Goal: Task Accomplishment & Management: Manage account settings

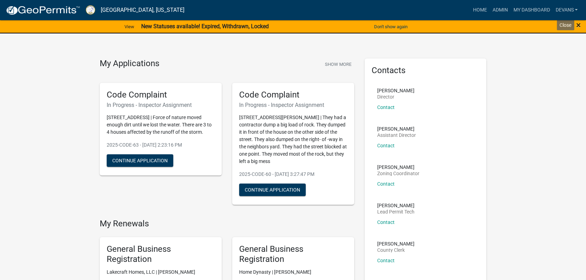
click at [580, 25] on span "×" at bounding box center [578, 25] width 5 height 10
drag, startPoint x: 579, startPoint y: 24, endPoint x: 553, endPoint y: 25, distance: 25.5
click at [578, 24] on span "×" at bounding box center [578, 25] width 5 height 10
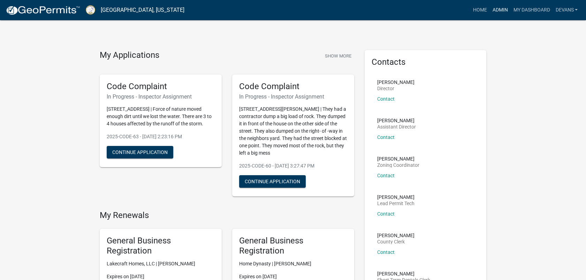
click at [500, 8] on link "Admin" at bounding box center [499, 9] width 21 height 13
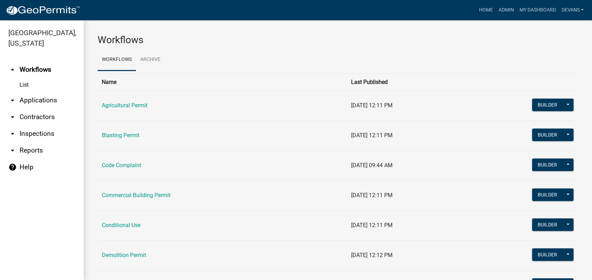
click at [29, 96] on link "arrow_drop_down Applications" at bounding box center [42, 100] width 84 height 17
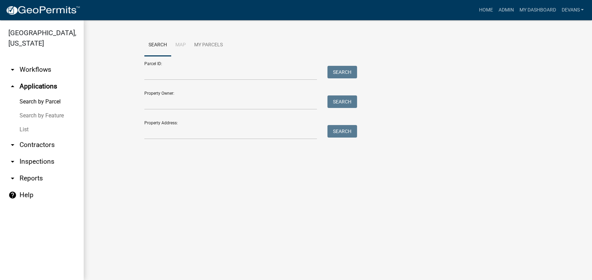
click at [142, 135] on div at bounding box center [230, 132] width 183 height 14
click at [175, 138] on input "Property Address:" at bounding box center [230, 132] width 173 height 14
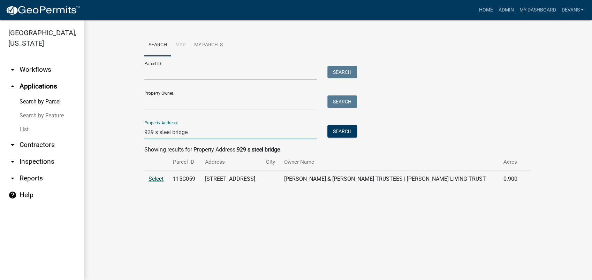
type input "929 s steel bridge"
click at [37, 161] on link "arrow_drop_down Inspections" at bounding box center [42, 161] width 84 height 17
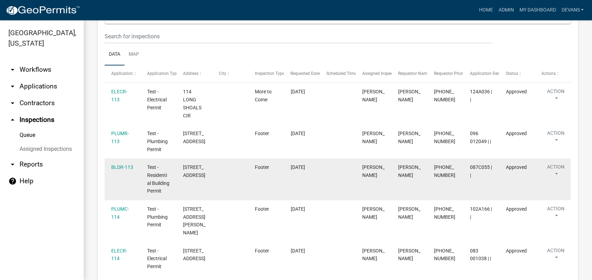
scroll to position [15, 0]
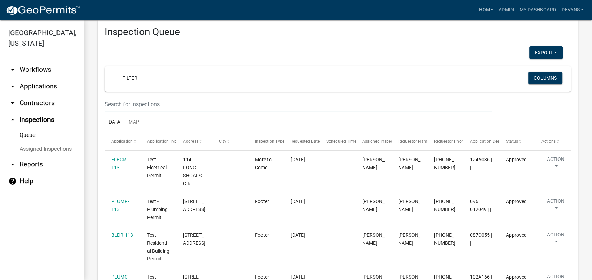
click at [125, 106] on input "text" at bounding box center [298, 104] width 387 height 14
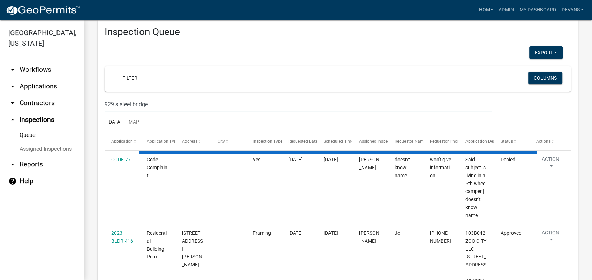
type input "929 s steel bridge"
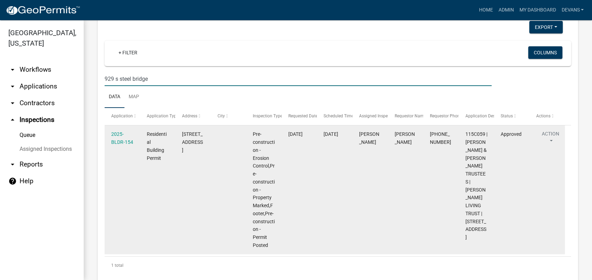
scroll to position [54, 0]
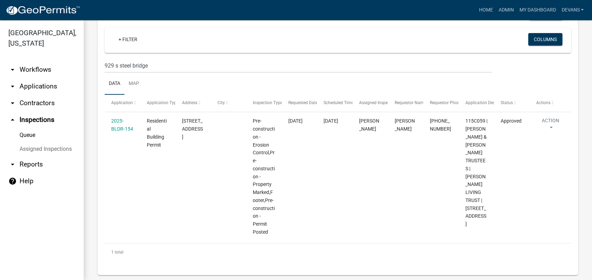
click at [35, 84] on link "arrow_drop_down Applications" at bounding box center [42, 86] width 84 height 17
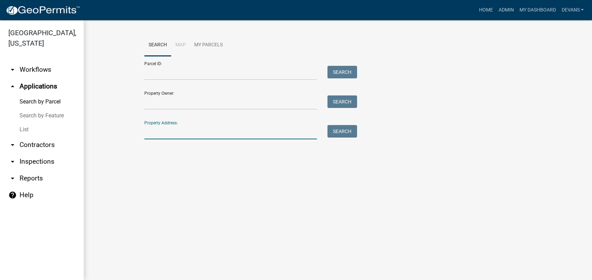
click at [205, 131] on input "Property Address:" at bounding box center [230, 132] width 173 height 14
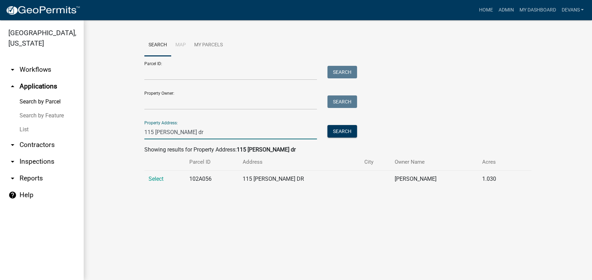
type input "115 ellman dr"
click at [156, 177] on span "Select" at bounding box center [156, 179] width 15 height 7
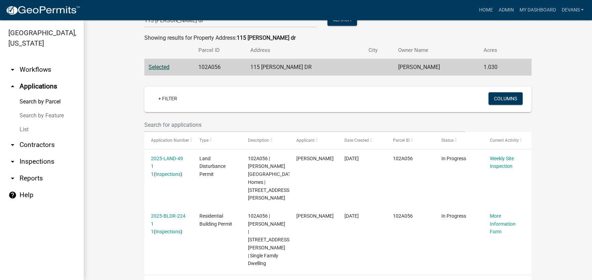
scroll to position [114, 0]
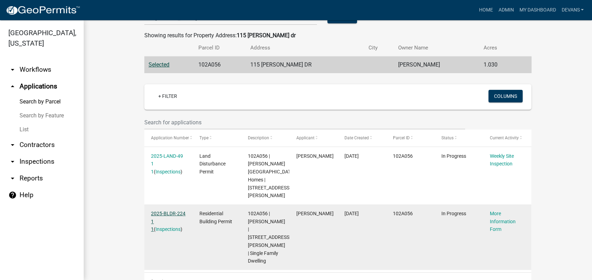
click at [168, 211] on link "2025-BLDR-224 1 1" at bounding box center [168, 222] width 35 height 22
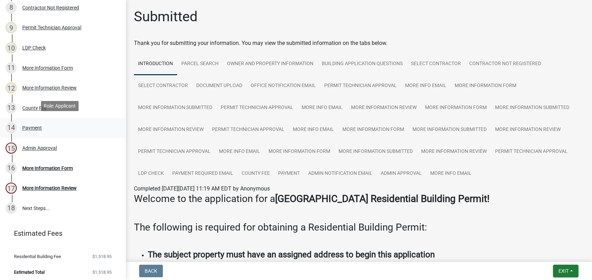
scroll to position [263, 0]
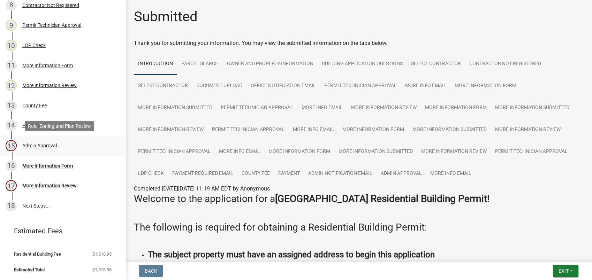
click at [33, 148] on div "Admin Approval" at bounding box center [39, 145] width 35 height 5
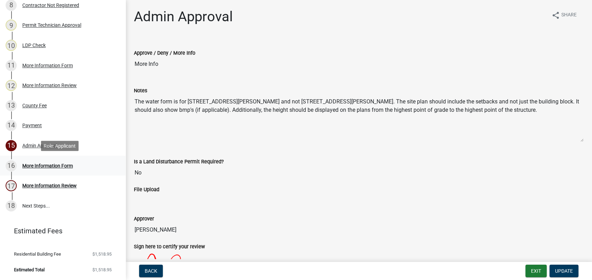
click at [42, 165] on div "More Information Form" at bounding box center [47, 166] width 51 height 5
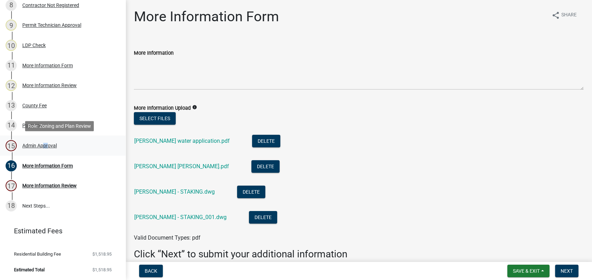
drag, startPoint x: 45, startPoint y: 142, endPoint x: 40, endPoint y: 145, distance: 5.6
click at [40, 145] on div "Admin Approval" at bounding box center [39, 145] width 35 height 5
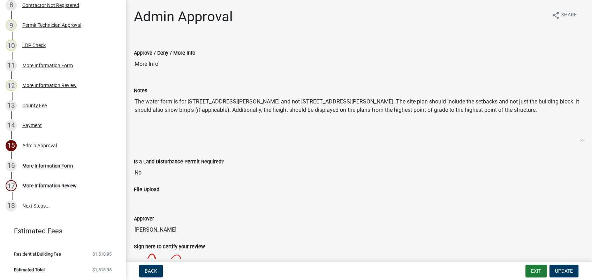
click at [535, 103] on textarea "The water form is for 113 Ellman Drive and not 115 Ellman Drive. The site plan …" at bounding box center [359, 118] width 450 height 47
drag, startPoint x: 387, startPoint y: 192, endPoint x: 380, endPoint y: 181, distance: 13.3
click at [386, 192] on div "File Upload" at bounding box center [359, 189] width 450 height 8
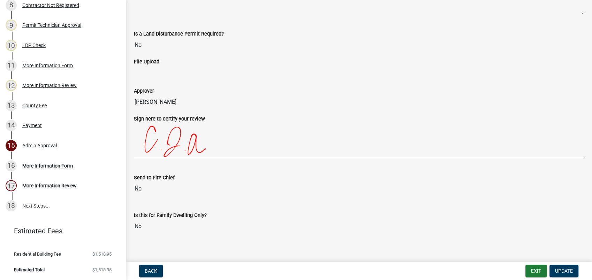
scroll to position [134, 0]
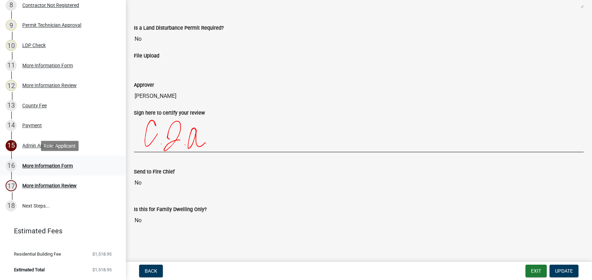
click at [42, 165] on div "More Information Form" at bounding box center [47, 166] width 51 height 5
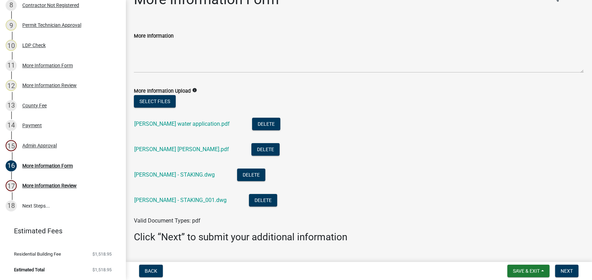
scroll to position [33, 0]
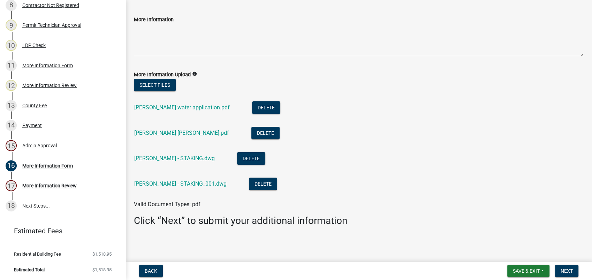
click at [1, 256] on div "Residential Building Permit 2025-BLDR-224 View Summary Notes Show emails 1 Intr…" at bounding box center [63, 140] width 126 height 280
click at [408, 128] on li "Tirado Javy Windy Ridge.pdf Delete" at bounding box center [359, 133] width 450 height 25
click at [146, 109] on link "Tirado Javy water application.pdf" at bounding box center [182, 107] width 96 height 7
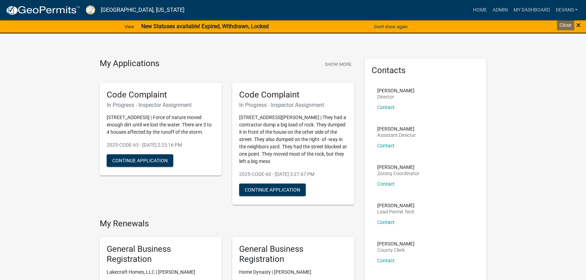
click at [580, 26] on span "×" at bounding box center [578, 25] width 5 height 10
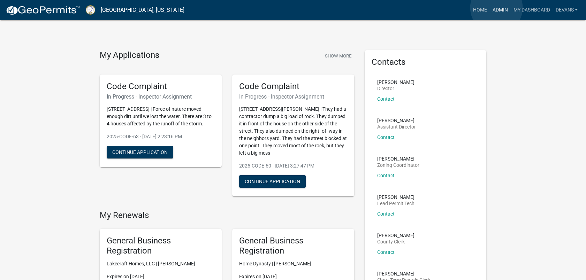
click at [496, 8] on link "Admin" at bounding box center [499, 9] width 21 height 13
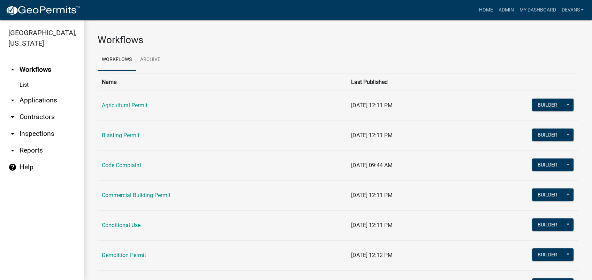
click at [33, 97] on link "arrow_drop_down Applications" at bounding box center [42, 100] width 84 height 17
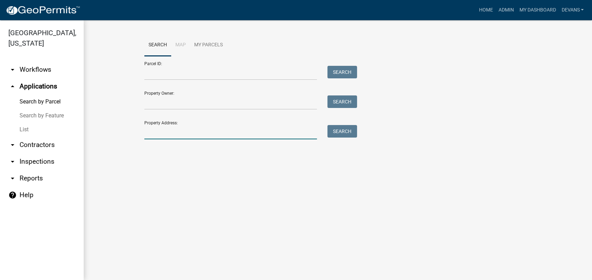
click at [150, 138] on input "Property Address:" at bounding box center [230, 132] width 173 height 14
type input "630 rockville springs"
click at [347, 132] on button "Search" at bounding box center [342, 131] width 30 height 13
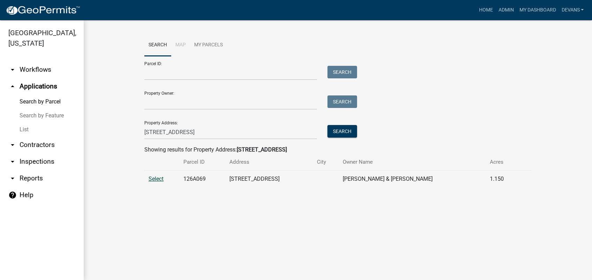
click at [149, 177] on span "Select" at bounding box center [156, 179] width 15 height 7
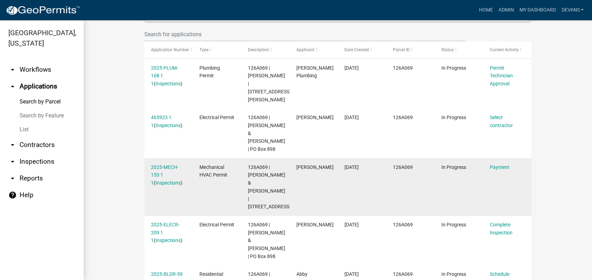
scroll to position [193, 0]
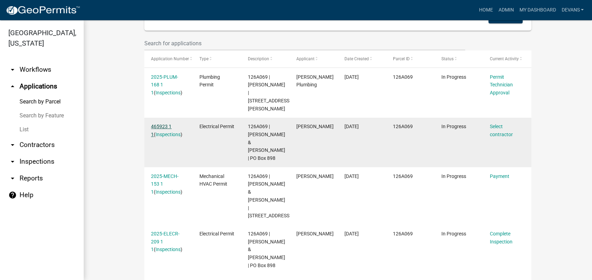
click at [155, 124] on link "465923 1 1" at bounding box center [161, 131] width 21 height 14
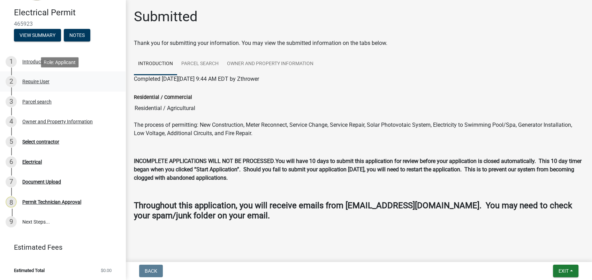
scroll to position [53, 0]
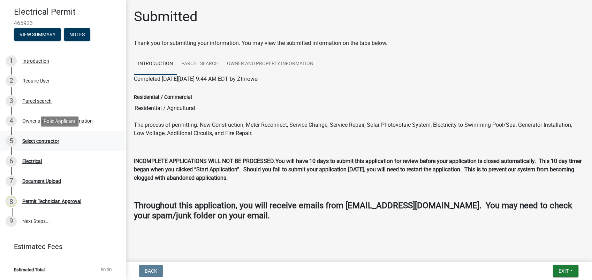
click at [34, 139] on div "Select contractor" at bounding box center [40, 141] width 37 height 5
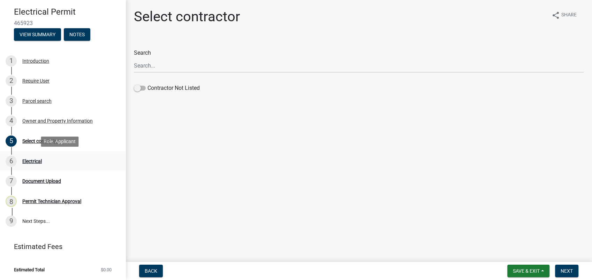
click at [25, 162] on div "Electrical" at bounding box center [32, 161] width 20 height 5
click at [532, 274] on span "Save & Exit" at bounding box center [526, 271] width 27 height 6
click at [530, 249] on button "Save & Exit" at bounding box center [522, 253] width 56 height 17
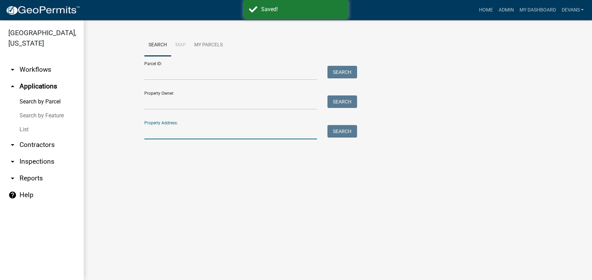
click at [165, 134] on input "Property Address:" at bounding box center [230, 132] width 173 height 14
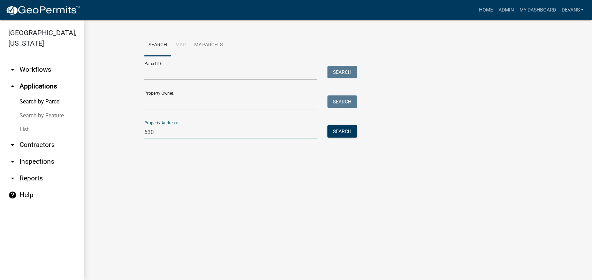
type input "630 rockville springs"
click at [337, 135] on button "Search" at bounding box center [342, 131] width 30 height 13
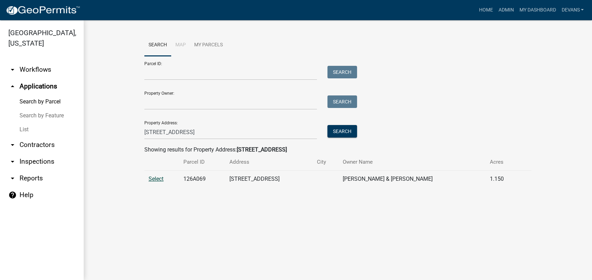
click at [159, 180] on span "Select" at bounding box center [156, 179] width 15 height 7
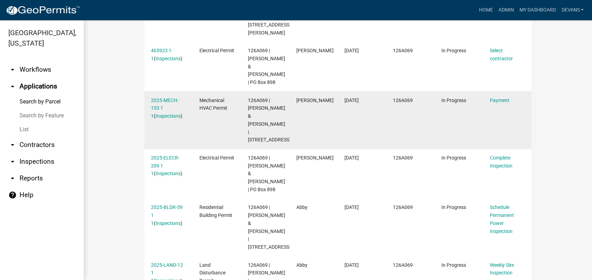
scroll to position [271, 0]
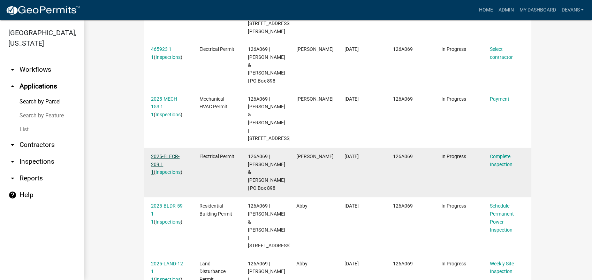
click at [162, 165] on link "2025-ELECR-209 1 1" at bounding box center [165, 165] width 29 height 22
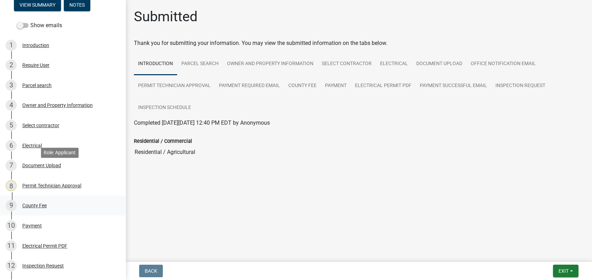
scroll to position [116, 0]
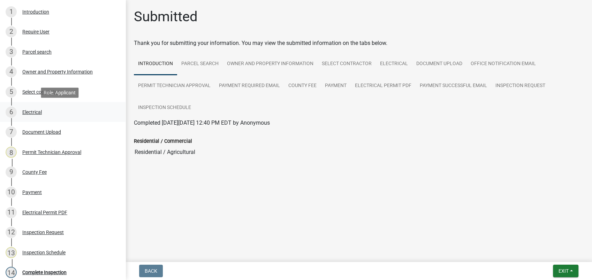
click at [29, 110] on div "Electrical" at bounding box center [32, 112] width 20 height 5
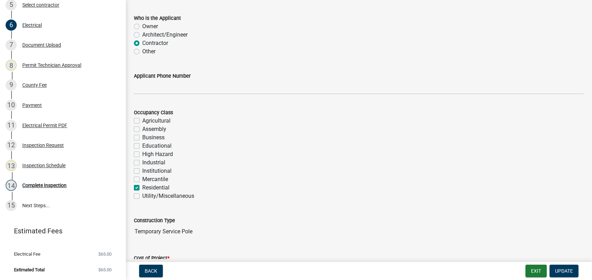
scroll to position [0, 0]
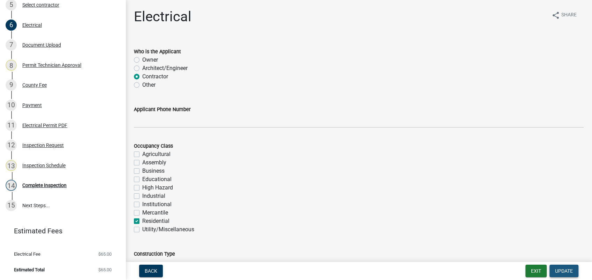
click at [561, 272] on span "Update" at bounding box center [564, 271] width 18 height 6
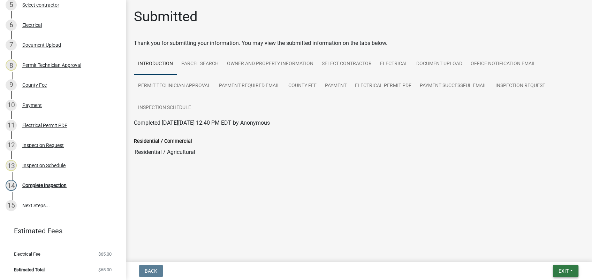
click at [555, 273] on button "Exit" at bounding box center [565, 271] width 25 height 13
click at [541, 255] on button "Save & Exit" at bounding box center [551, 253] width 56 height 17
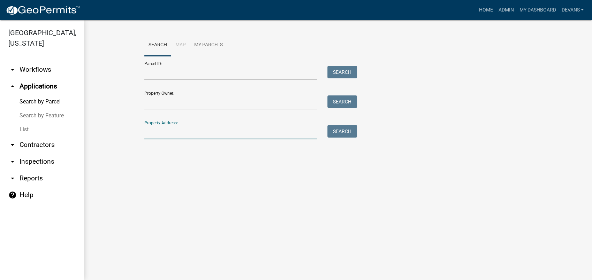
click at [170, 133] on input "Property Address:" at bounding box center [230, 132] width 173 height 14
type input "630 rockville springs"
click at [342, 130] on button "Search" at bounding box center [342, 131] width 30 height 13
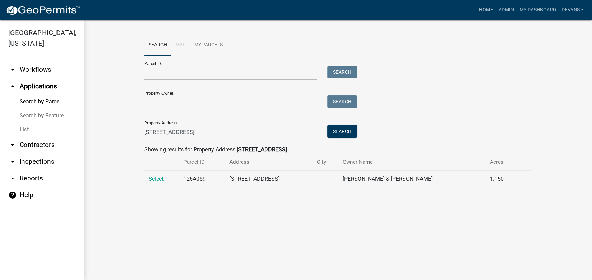
click at [160, 174] on td "Select" at bounding box center [161, 179] width 35 height 17
click at [156, 179] on span "Select" at bounding box center [156, 179] width 15 height 7
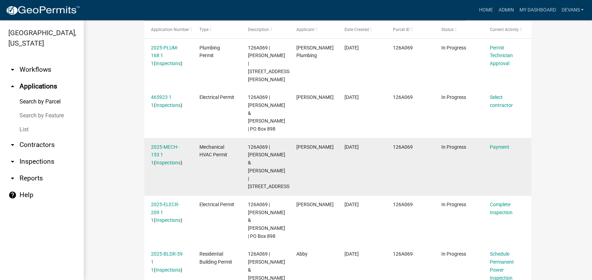
scroll to position [271, 0]
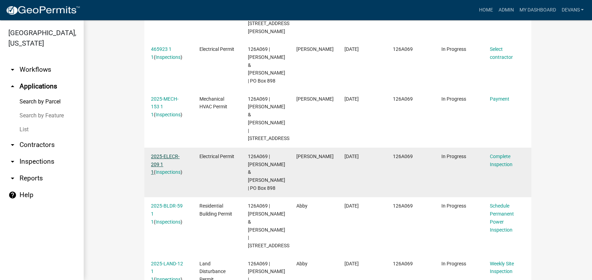
click at [168, 165] on link "2025-ELECR-209 1 1" at bounding box center [165, 165] width 29 height 22
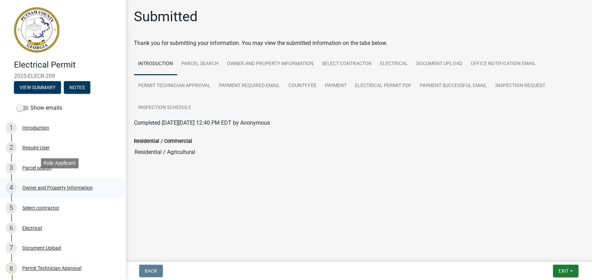
scroll to position [116, 0]
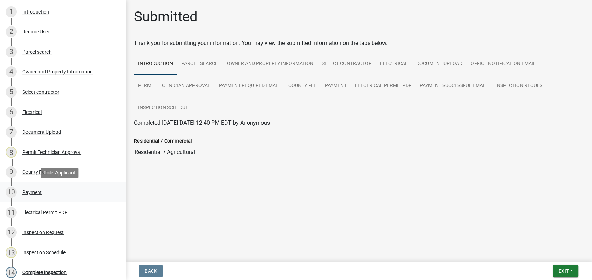
click at [31, 190] on div "Payment" at bounding box center [32, 192] width 20 height 5
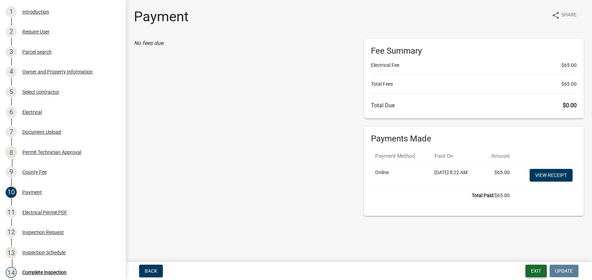
click at [533, 268] on button "Exit" at bounding box center [535, 271] width 21 height 13
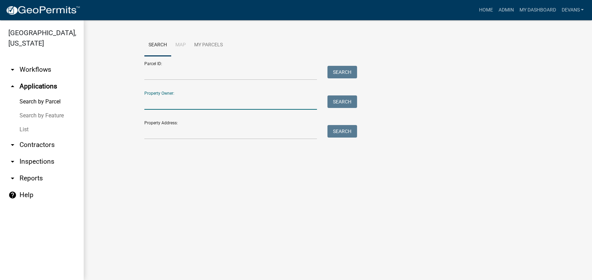
click at [159, 106] on input "Property Owner:" at bounding box center [230, 103] width 173 height 14
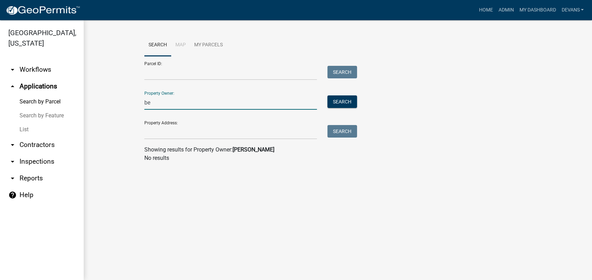
type input "b"
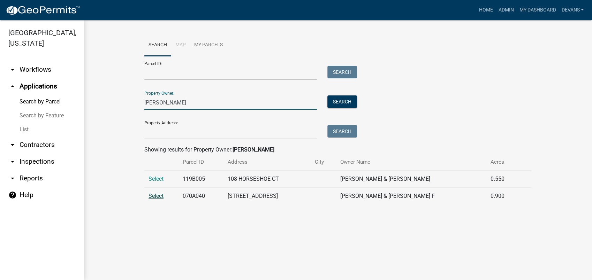
type input "deborah thompson"
click at [156, 195] on span "Select" at bounding box center [156, 196] width 15 height 7
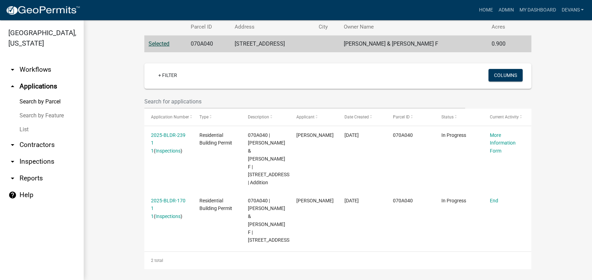
scroll to position [138, 0]
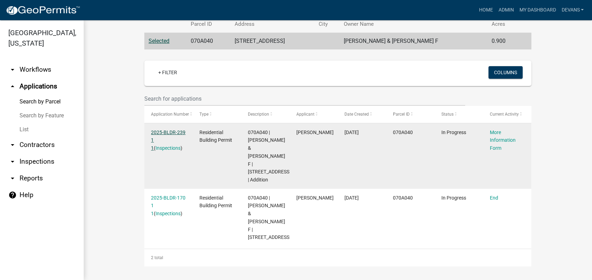
click at [164, 132] on link "2025-BLDR-239 1 1" at bounding box center [168, 141] width 35 height 22
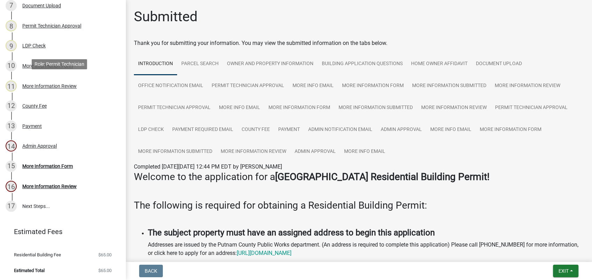
scroll to position [243, 0]
click at [37, 165] on div "More Information Form" at bounding box center [47, 165] width 51 height 5
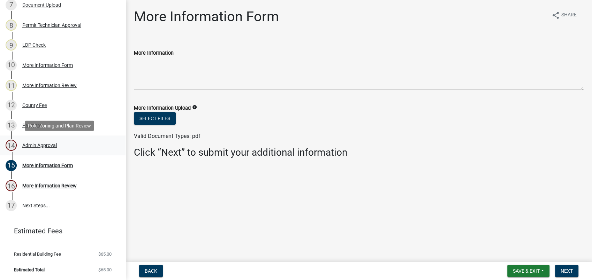
click at [53, 146] on div "Admin Approval" at bounding box center [39, 145] width 35 height 5
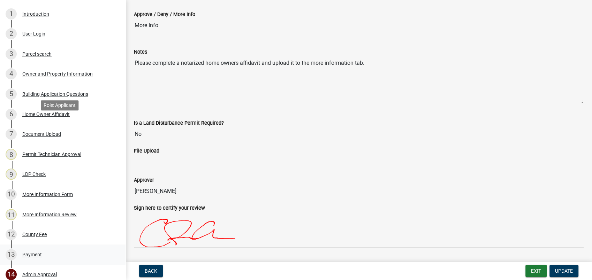
scroll to position [11, 0]
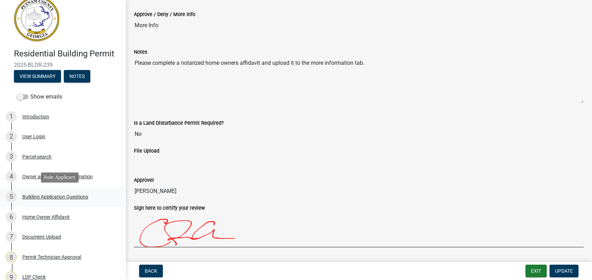
click at [45, 198] on div "Building Application Questions" at bounding box center [55, 197] width 66 height 5
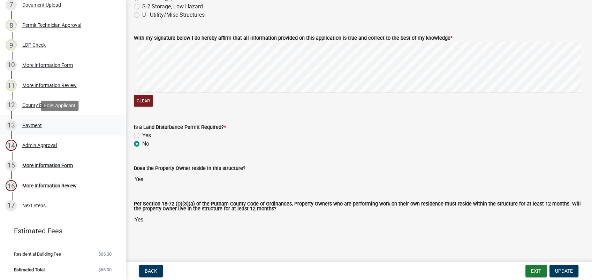
scroll to position [127, 0]
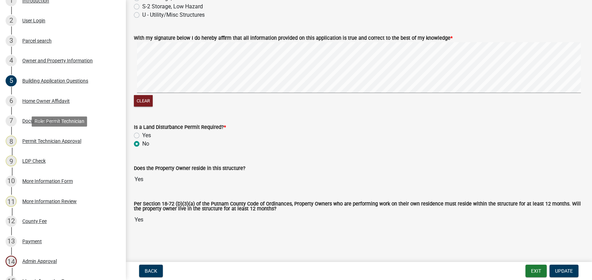
click at [42, 145] on div "8 Permit Technician Approval" at bounding box center [60, 141] width 109 height 11
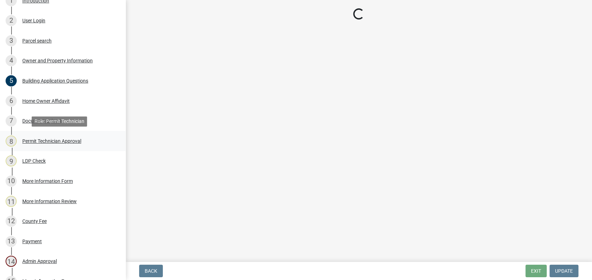
select select "78bfdc44-73ff-456e-a557-d4c99b9c08be"
select select "83394b22-4a11-496c-8e5c-75ade2e72faf"
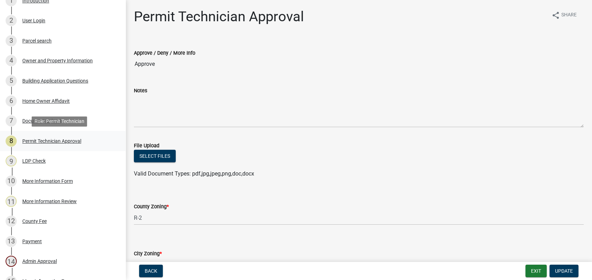
click at [52, 139] on div "Permit Technician Approval" at bounding box center [51, 141] width 59 height 5
click at [52, 121] on div "Document Upload" at bounding box center [41, 121] width 39 height 5
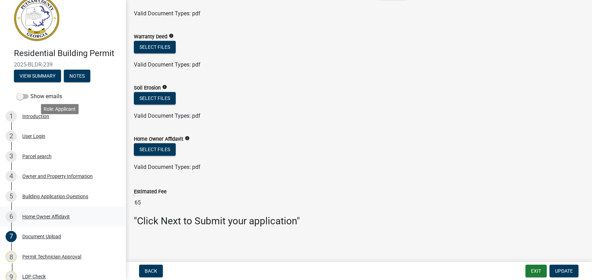
scroll to position [11, 0]
click at [54, 155] on div "3 Parcel search" at bounding box center [60, 156] width 109 height 11
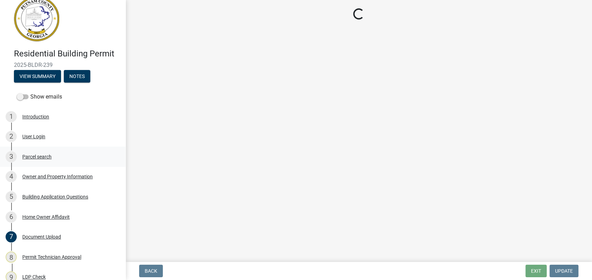
scroll to position [0, 0]
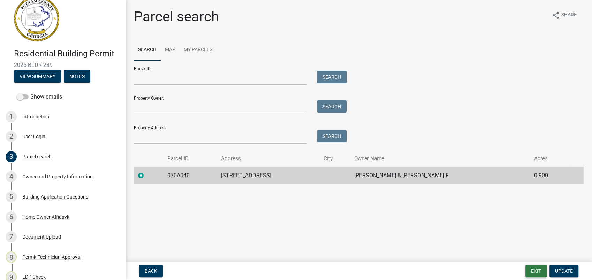
click at [536, 272] on button "Exit" at bounding box center [535, 271] width 21 height 13
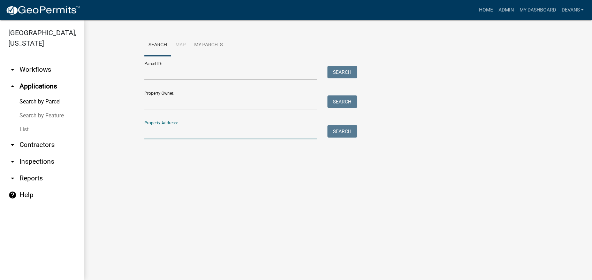
click at [156, 133] on input "Property Address:" at bounding box center [230, 132] width 173 height 14
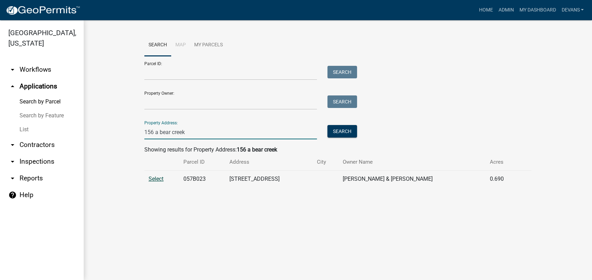
type input "156 a bear creek"
click at [153, 176] on span "Select" at bounding box center [156, 179] width 15 height 7
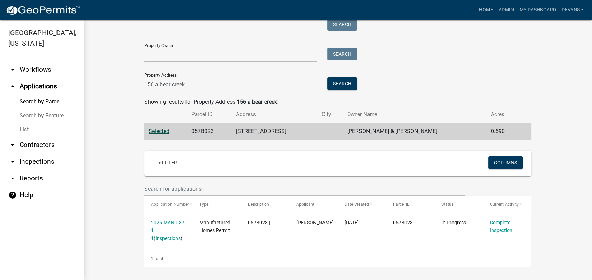
scroll to position [49, 0]
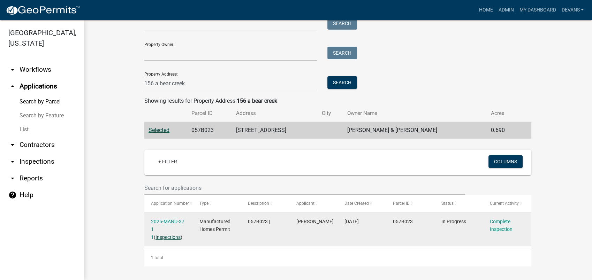
click at [156, 237] on link "Inspections" at bounding box center [167, 238] width 25 height 6
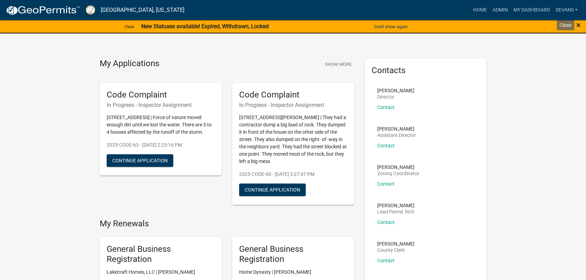
click at [578, 24] on span "×" at bounding box center [578, 25] width 5 height 10
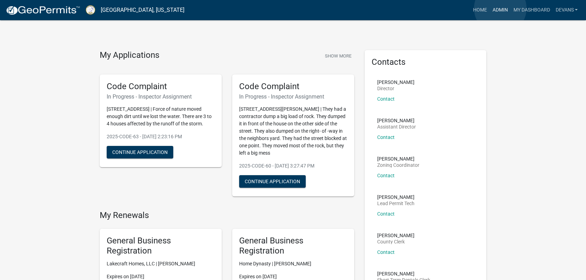
click at [500, 8] on link "Admin" at bounding box center [499, 9] width 21 height 13
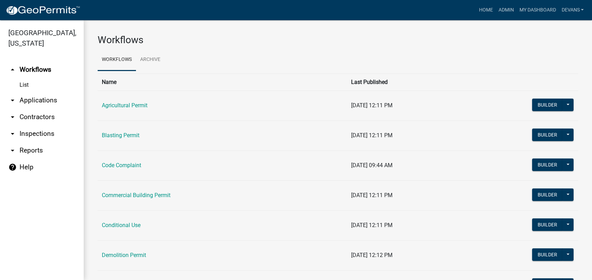
click at [23, 100] on link "arrow_drop_down Applications" at bounding box center [42, 100] width 84 height 17
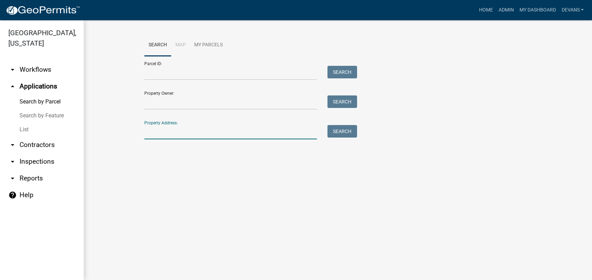
click at [190, 131] on input "Property Address:" at bounding box center [230, 132] width 173 height 14
type input "929 s steel bridge"
type input "10"
type input "deborah thompson"
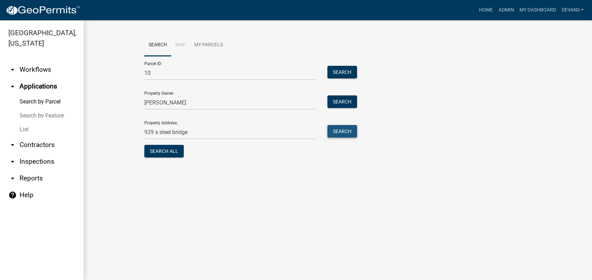
click at [346, 132] on button "Search" at bounding box center [342, 131] width 30 height 13
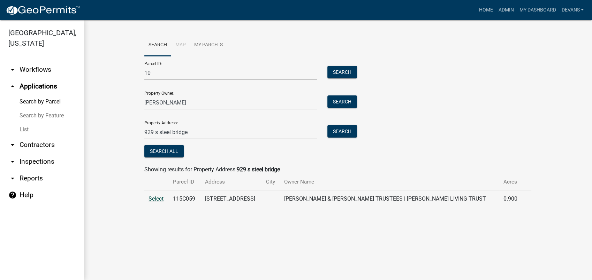
click at [154, 198] on span "Select" at bounding box center [156, 199] width 15 height 7
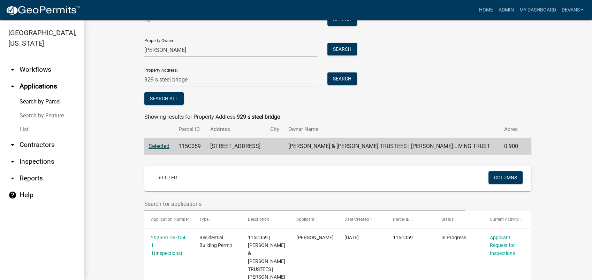
scroll to position [116, 0]
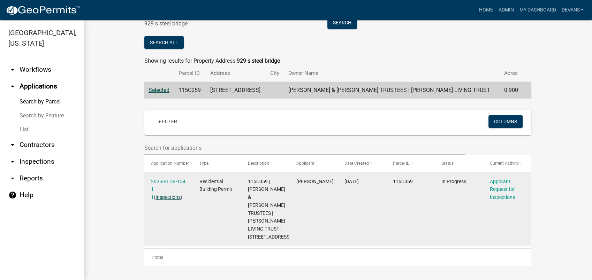
click at [161, 195] on link "Inspections" at bounding box center [167, 198] width 25 height 6
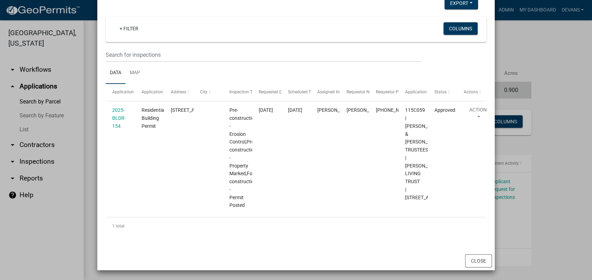
scroll to position [0, 0]
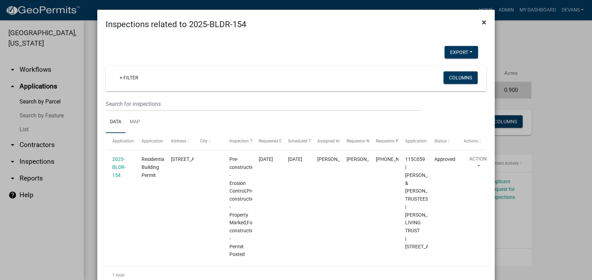
click at [483, 22] on span "×" at bounding box center [484, 22] width 5 height 10
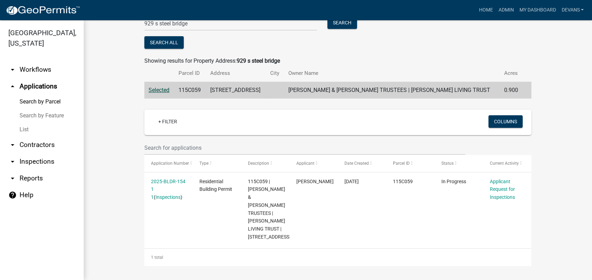
click at [23, 128] on link "List" at bounding box center [42, 130] width 84 height 14
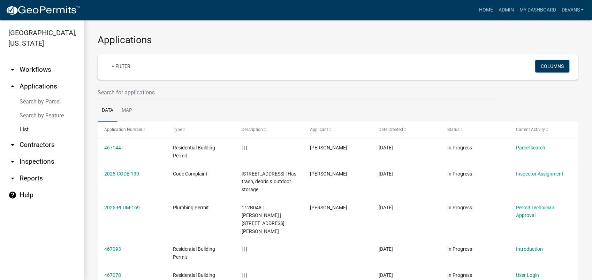
click at [47, 86] on link "arrow_drop_up Applications" at bounding box center [42, 86] width 84 height 17
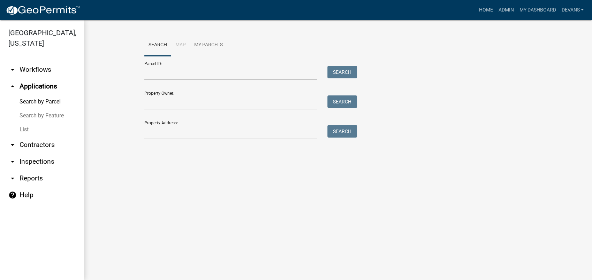
click at [26, 131] on link "List" at bounding box center [42, 130] width 84 height 14
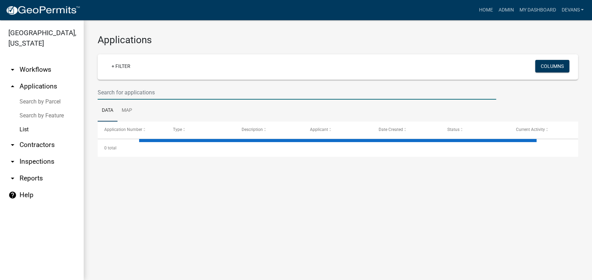
click at [114, 91] on input "text" at bounding box center [297, 92] width 398 height 14
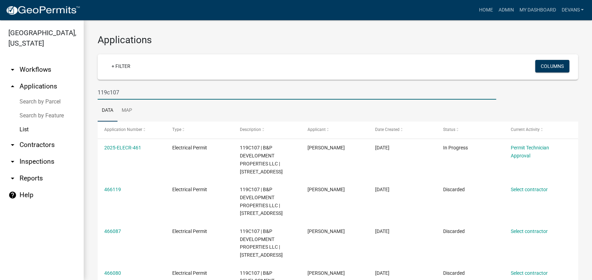
type input "119c107"
drag, startPoint x: 129, startPoint y: 93, endPoint x: 64, endPoint y: 88, distance: 64.4
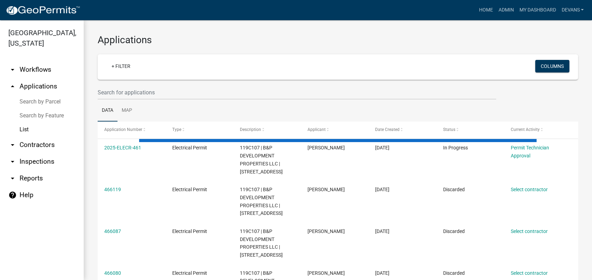
click at [21, 129] on link "List" at bounding box center [42, 130] width 84 height 14
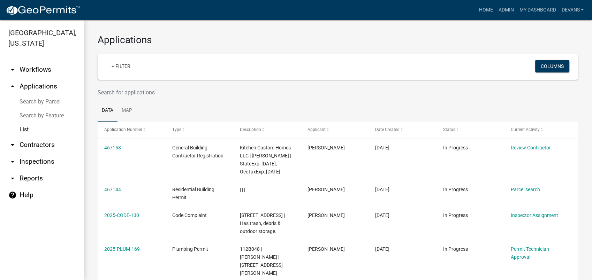
click at [45, 84] on link "arrow_drop_up Applications" at bounding box center [42, 86] width 84 height 17
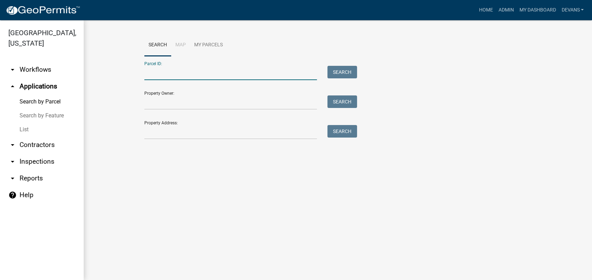
click at [180, 72] on input "Parcel ID:" at bounding box center [230, 73] width 173 height 14
click at [145, 75] on input "19c107" at bounding box center [230, 73] width 173 height 14
type input "119c107"
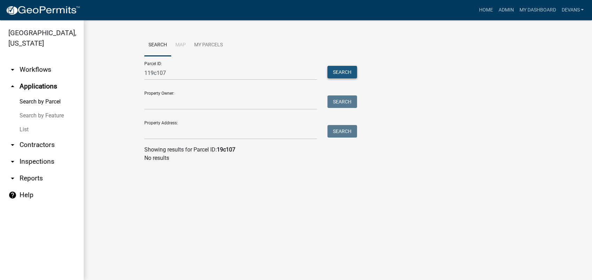
click at [343, 73] on button "Search" at bounding box center [342, 72] width 30 height 13
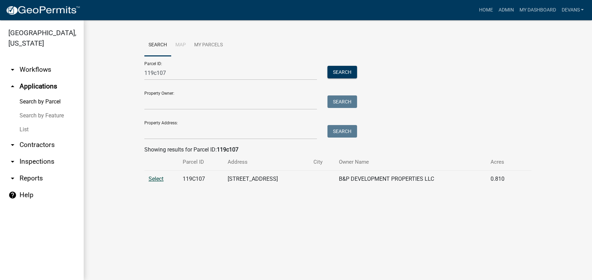
click at [154, 178] on span "Select" at bounding box center [156, 179] width 15 height 7
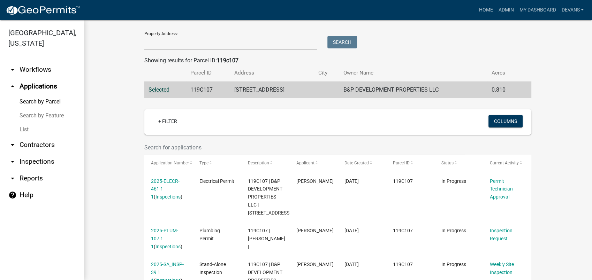
scroll to position [116, 0]
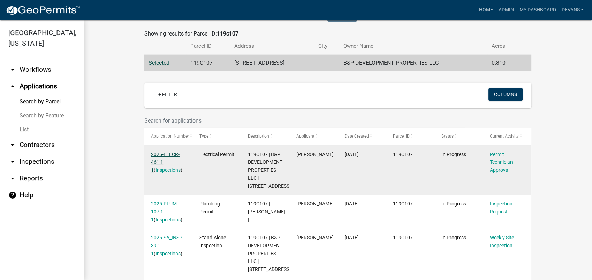
click at [168, 153] on link "2025-ELECR-461 1 1" at bounding box center [165, 163] width 29 height 22
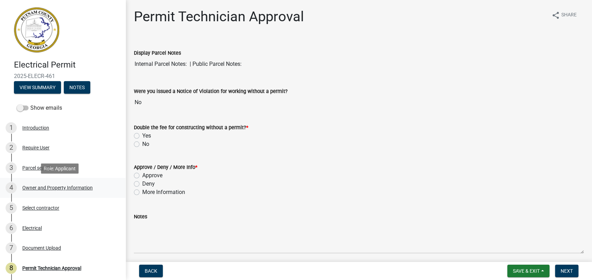
click at [63, 188] on div "Owner and Property Information" at bounding box center [57, 187] width 70 height 5
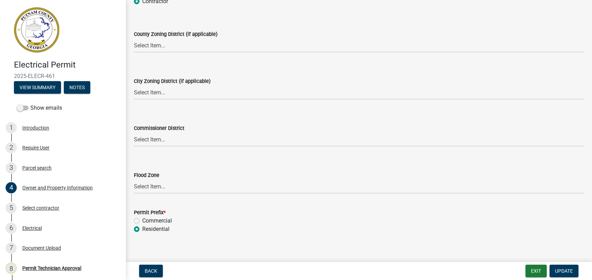
scroll to position [1254, 0]
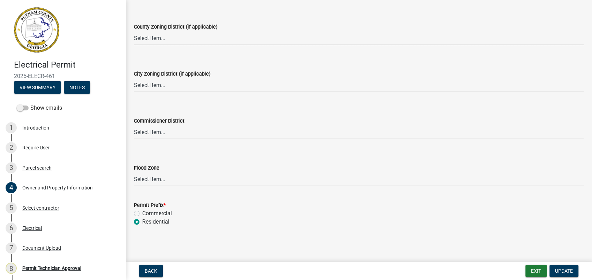
click at [139, 38] on select "Select Item... AG-1 R-1R R-1 R-2 MHP RM-1 RM-3 C-1 C-2 I-M PUD N/A" at bounding box center [359, 38] width 450 height 14
click at [134, 31] on select "Select Item... AG-1 R-1R R-1 R-2 MHP RM-1 RM-3 C-1 C-2 I-M PUD N/A" at bounding box center [359, 38] width 450 height 14
select select "a6b90f04-145f-43dc-a4e6-6d5ec8e28ec9"
click at [146, 86] on select "Select Item... A-1 A-2 R-1 R-2 R-3 R-4 MHP C-1 C-2 I-1 I-2 DB FH H-P N/A" at bounding box center [359, 85] width 450 height 14
click at [134, 78] on select "Select Item... A-1 A-2 R-1 R-2 R-3 R-4 MHP C-1 C-2 I-1 I-2 DB FH H-P N/A" at bounding box center [359, 85] width 450 height 14
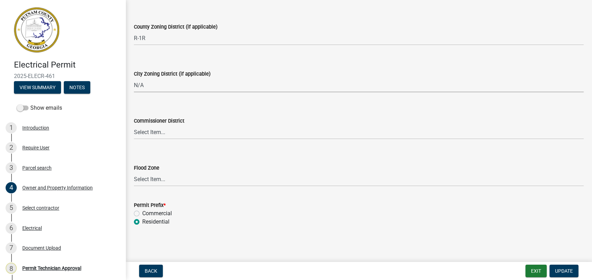
select select "83394b22-4a11-496c-8e5c-75ade2e72faf"
click at [561, 271] on span "Update" at bounding box center [564, 271] width 18 height 6
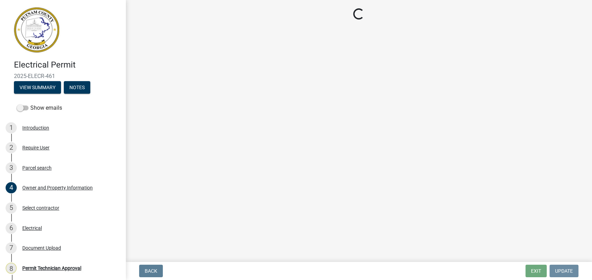
scroll to position [0, 0]
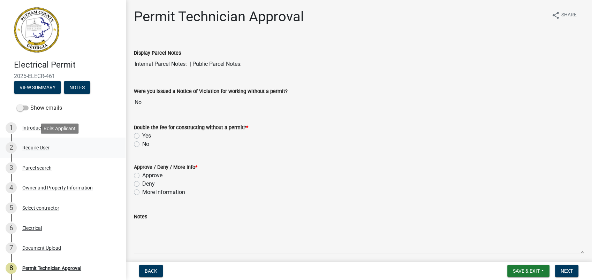
click at [49, 150] on div "Require User" at bounding box center [35, 147] width 27 height 5
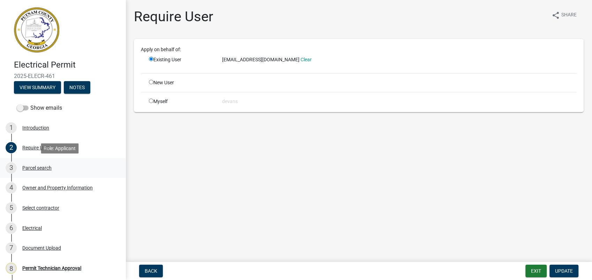
click at [36, 168] on div "Parcel search" at bounding box center [36, 168] width 29 height 5
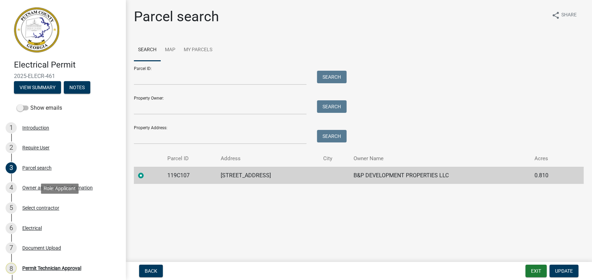
click at [45, 209] on div "Select contractor" at bounding box center [40, 208] width 37 height 5
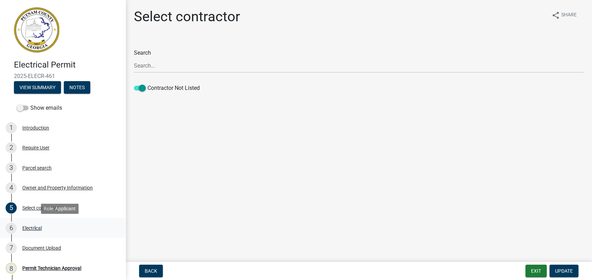
click at [34, 227] on div "Electrical" at bounding box center [32, 228] width 20 height 5
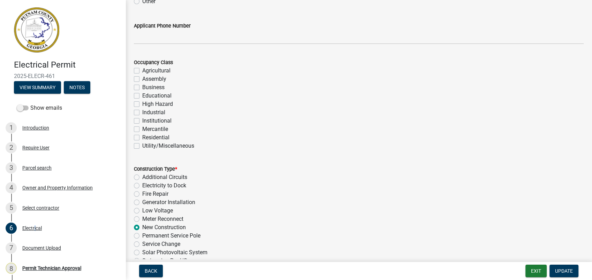
scroll to position [77, 0]
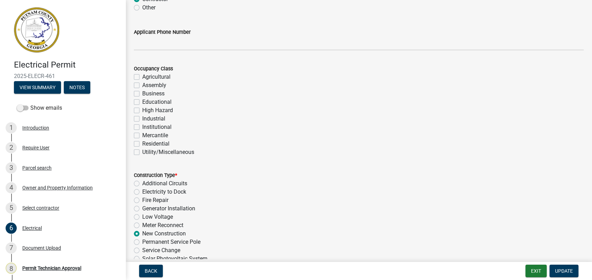
click at [142, 143] on label "Residential" at bounding box center [155, 144] width 27 height 8
click at [142, 143] on input "Residential" at bounding box center [144, 142] width 5 height 5
checkbox input "true"
checkbox input "false"
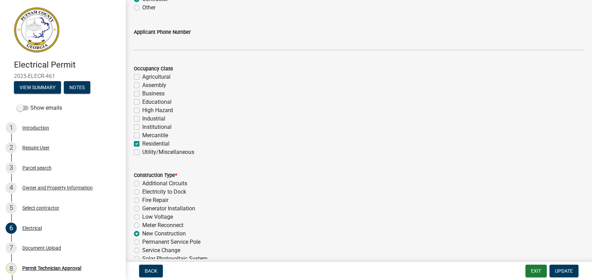
checkbox input "false"
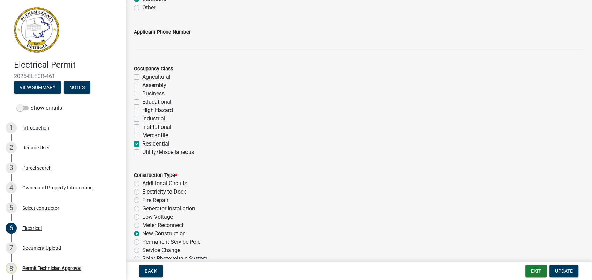
checkbox input "false"
checkbox input "true"
checkbox input "false"
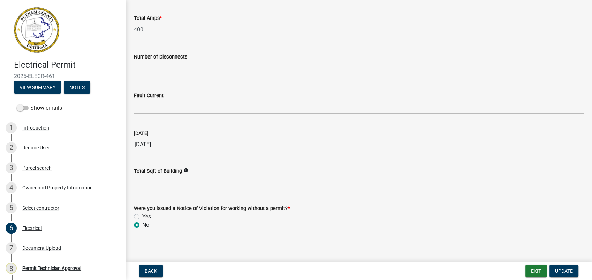
scroll to position [700, 0]
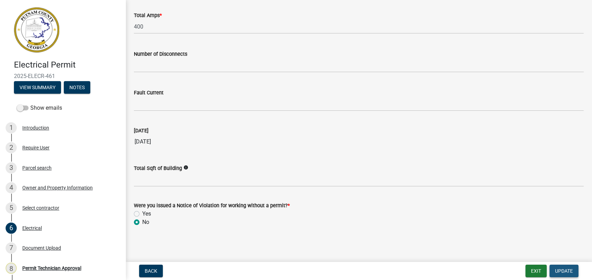
click at [560, 271] on span "Update" at bounding box center [564, 271] width 18 height 6
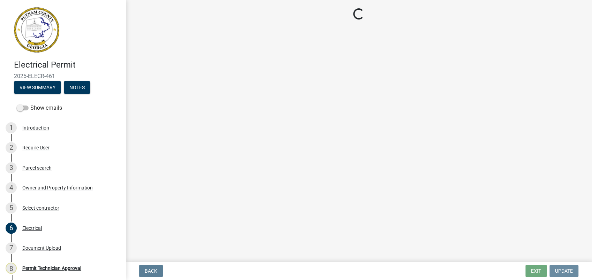
scroll to position [0, 0]
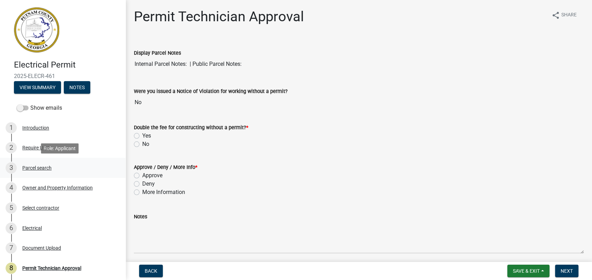
click at [44, 170] on div "Parcel search" at bounding box center [36, 168] width 29 height 5
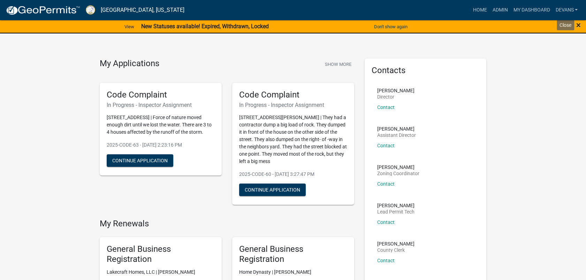
click at [579, 25] on span "×" at bounding box center [578, 25] width 5 height 10
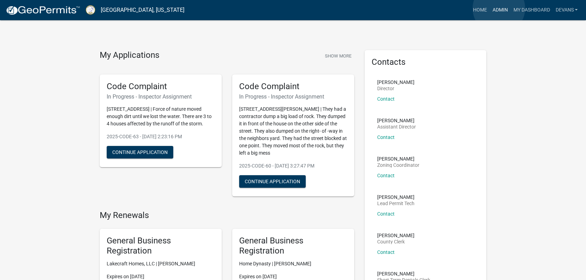
click at [499, 8] on link "Admin" at bounding box center [499, 9] width 21 height 13
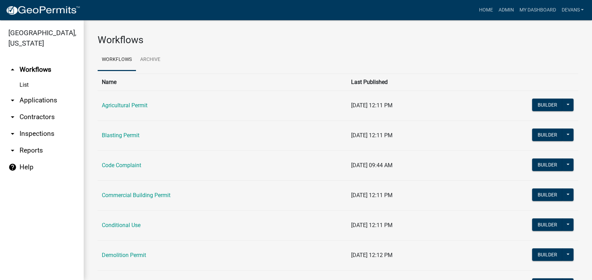
click at [36, 103] on link "arrow_drop_down Applications" at bounding box center [42, 100] width 84 height 17
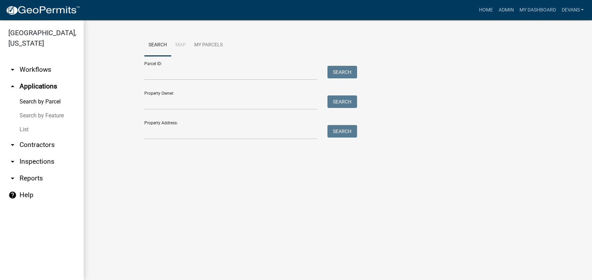
click at [25, 128] on link "List" at bounding box center [42, 130] width 84 height 14
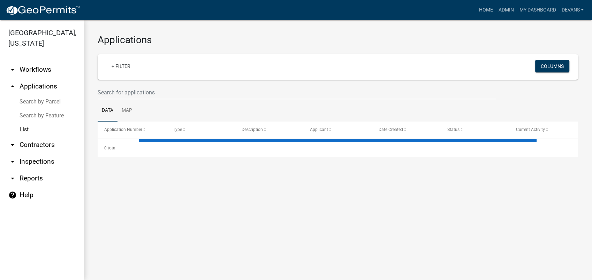
click at [51, 85] on link "arrow_drop_up Applications" at bounding box center [42, 86] width 84 height 17
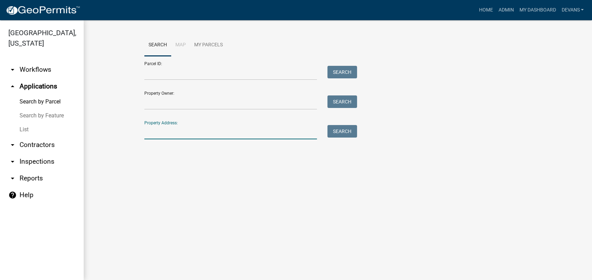
click at [161, 130] on input "Property Address:" at bounding box center [230, 132] width 173 height 14
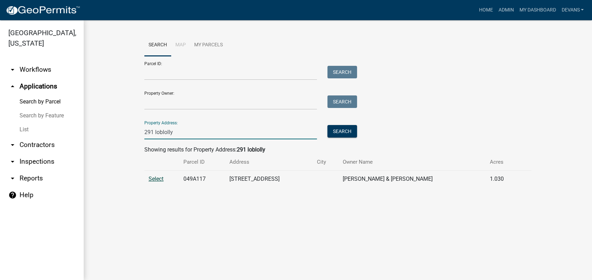
type input "291 loblolly"
click at [159, 176] on span "Select" at bounding box center [156, 179] width 15 height 7
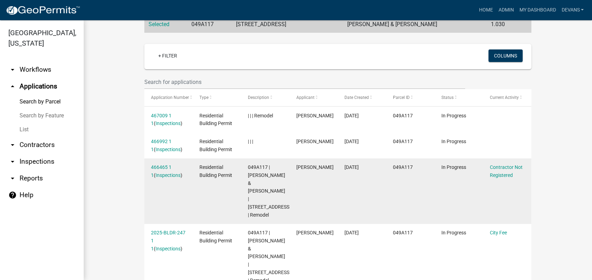
scroll to position [182, 0]
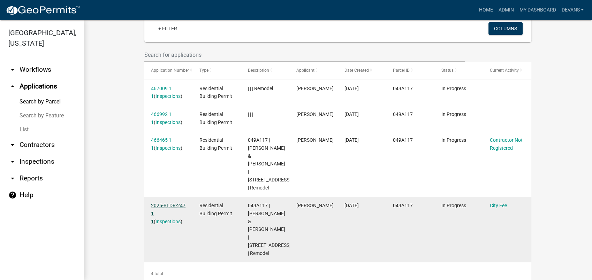
click at [164, 203] on link "2025-BLDR-247 1 1" at bounding box center [168, 214] width 35 height 22
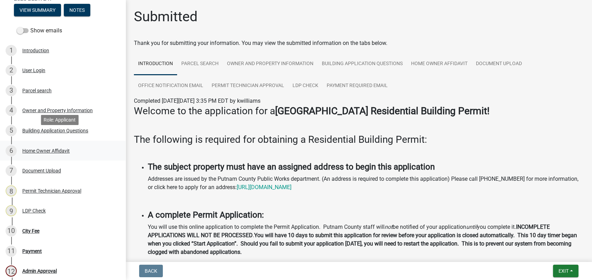
scroll to position [147, 0]
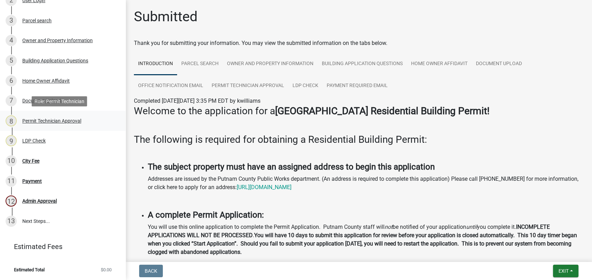
click at [42, 121] on div "Permit Technician Approval" at bounding box center [51, 121] width 59 height 5
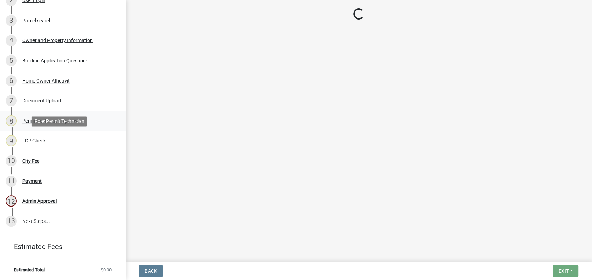
select select "ef7a1fc2-7a7a-426d-b1f0-c9b9b6ca7ff4"
select select "7eb8553c-806a-4bdf-b4b6-2711153129c5"
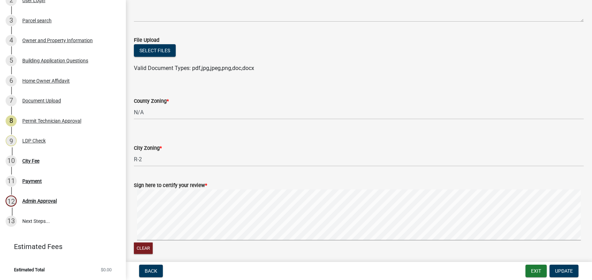
scroll to position [145, 0]
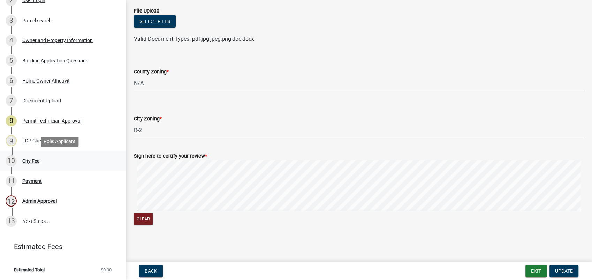
click at [24, 159] on div "City Fee" at bounding box center [30, 161] width 17 height 5
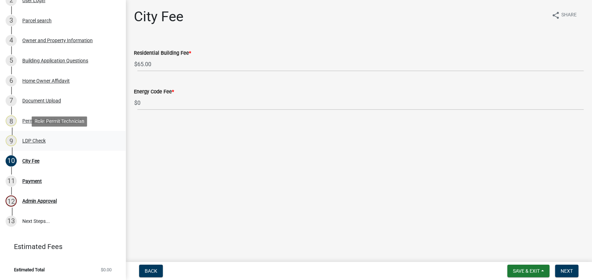
click at [31, 139] on div "LDP Check" at bounding box center [33, 140] width 23 height 5
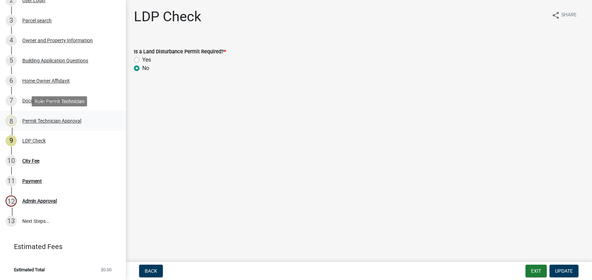
click at [51, 120] on div "Permit Technician Approval" at bounding box center [51, 121] width 59 height 5
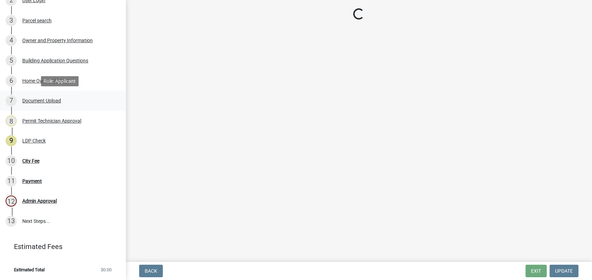
select select "ef7a1fc2-7a7a-426d-b1f0-c9b9b6ca7ff4"
select select "7eb8553c-806a-4bdf-b4b6-2711153129c5"
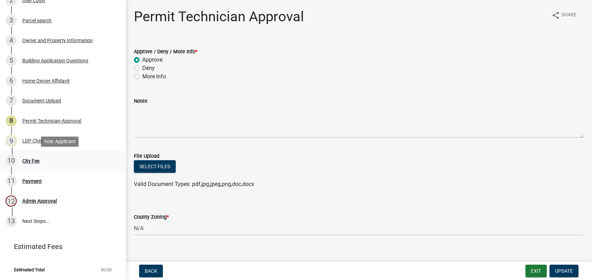
click at [25, 159] on div "City Fee" at bounding box center [30, 161] width 17 height 5
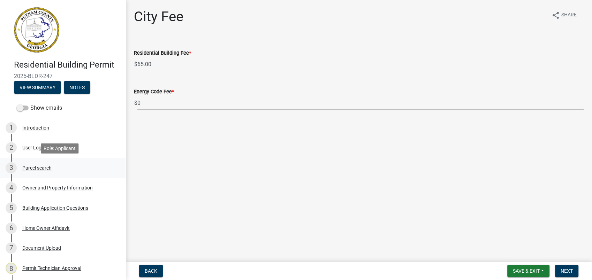
click at [38, 169] on div "Parcel search" at bounding box center [36, 168] width 29 height 5
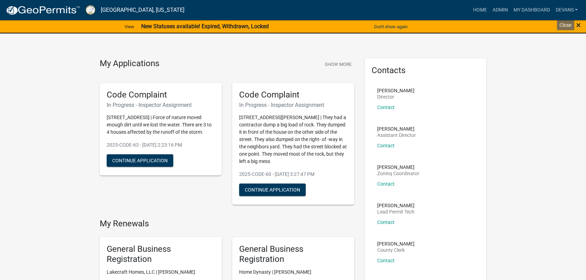
click at [577, 24] on span "×" at bounding box center [578, 25] width 5 height 10
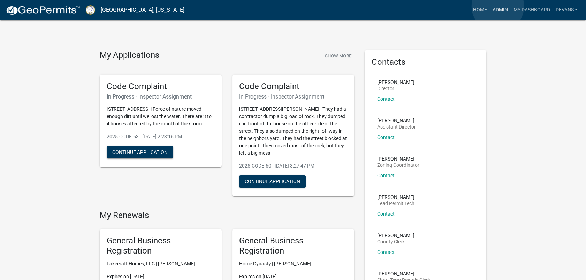
click at [498, 6] on link "Admin" at bounding box center [499, 9] width 21 height 13
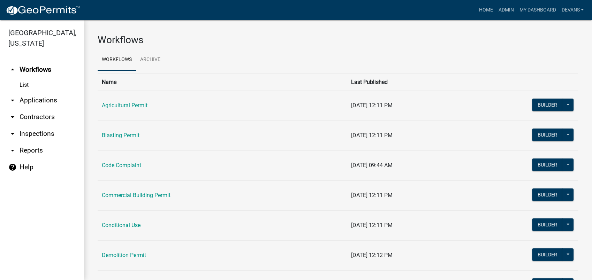
click at [38, 100] on link "arrow_drop_down Applications" at bounding box center [42, 100] width 84 height 17
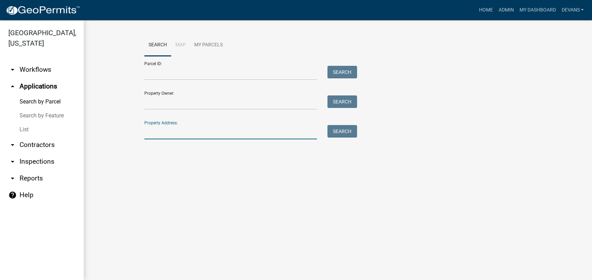
click at [164, 134] on input "Property Address:" at bounding box center [230, 132] width 173 height 14
click at [218, 135] on input "Property Address:" at bounding box center [230, 132] width 173 height 14
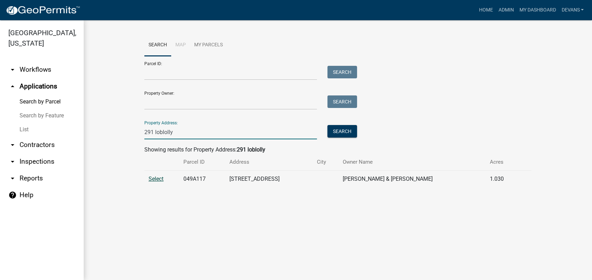
type input "291 loblolly"
click at [157, 179] on span "Select" at bounding box center [156, 179] width 15 height 7
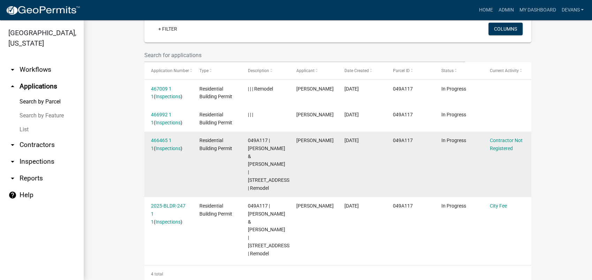
scroll to position [182, 0]
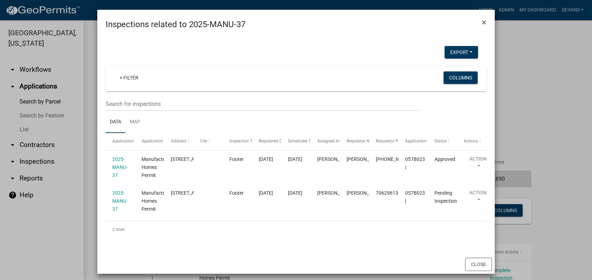
scroll to position [49, 0]
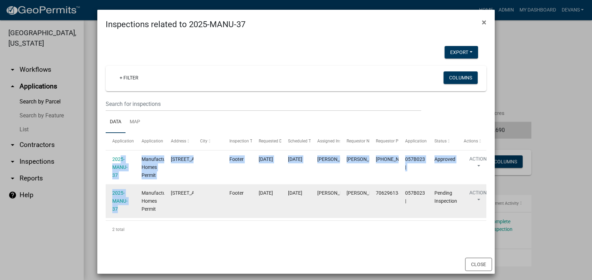
drag, startPoint x: 114, startPoint y: 163, endPoint x: 131, endPoint y: 201, distance: 41.7
click at [131, 201] on datatable-scroller "2025-MANU-37 Manufactured Homes Permit [STREET_ADDRESS] Footer [DATE] [DATE] [P…" at bounding box center [296, 185] width 381 height 68
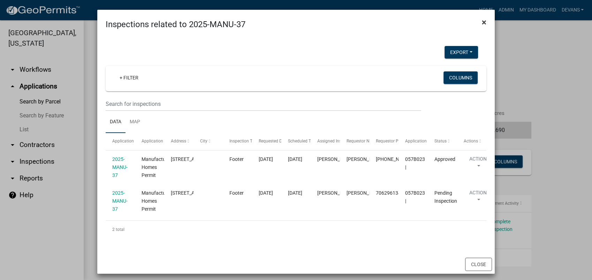
click at [478, 20] on ngb-modal-window "Inspections related to 2025-MANU-37 × Export Excel Format (.xlsx) CSV Format (.…" at bounding box center [296, 140] width 592 height 280
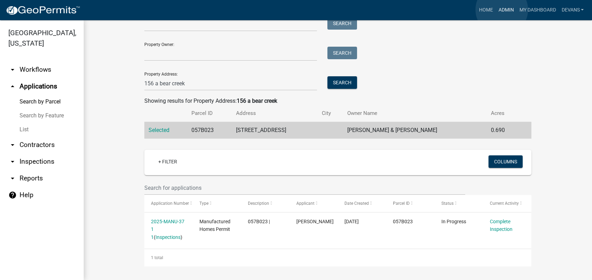
click at [502, 10] on link "Admin" at bounding box center [505, 9] width 21 height 13
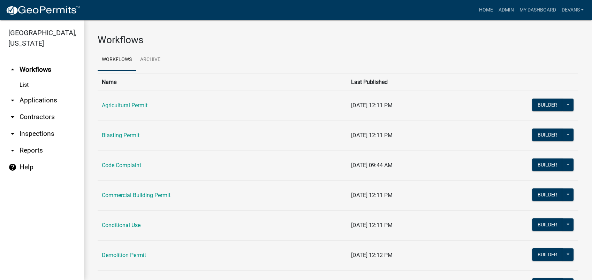
click at [39, 99] on link "arrow_drop_down Applications" at bounding box center [42, 100] width 84 height 17
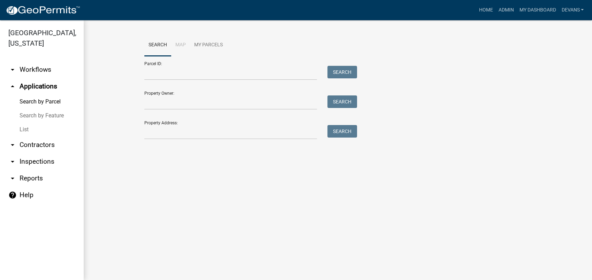
click at [26, 127] on link "List" at bounding box center [42, 130] width 84 height 14
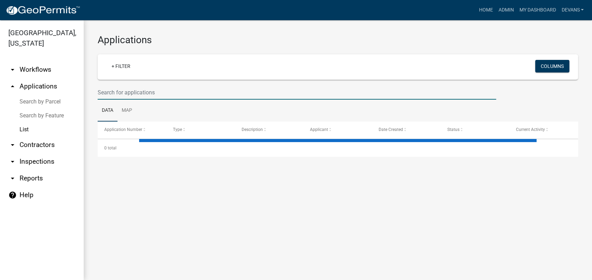
click at [107, 98] on input "text" at bounding box center [297, 92] width 398 height 14
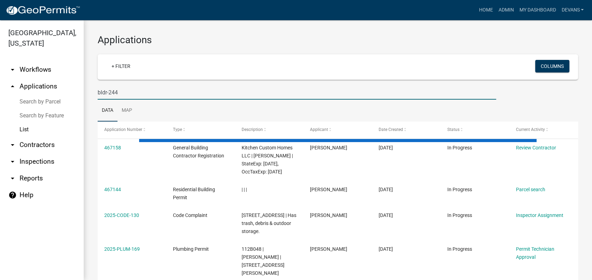
type input "bldr-244"
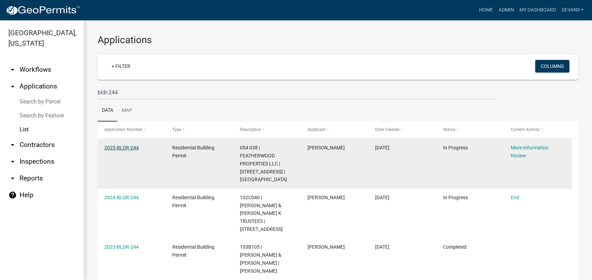
click at [126, 147] on link "2025-BLDR-244" at bounding box center [121, 148] width 35 height 6
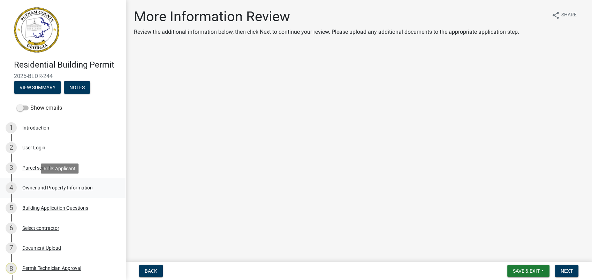
scroll to position [107, 0]
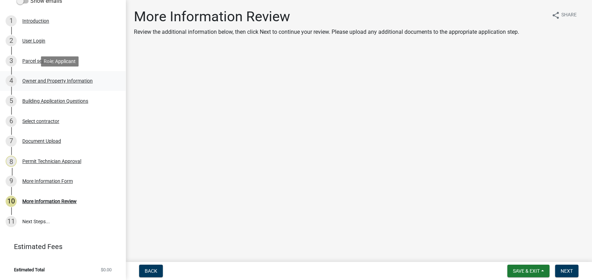
click at [43, 79] on div "Owner and Property Information" at bounding box center [57, 80] width 70 height 5
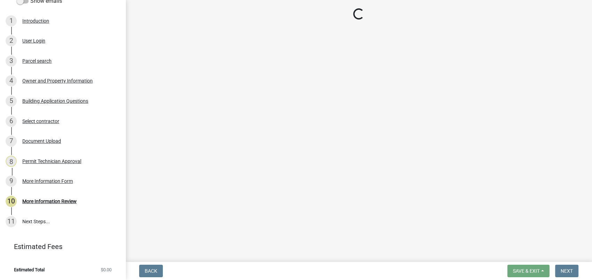
select select "a4366e26-0f82-401b-a682-956e4112ff86"
select select "83394b22-4a11-496c-8e5c-75ade2e72faf"
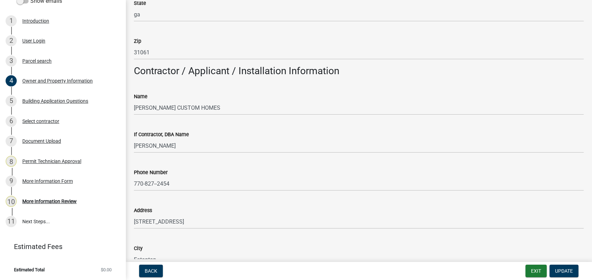
scroll to position [503, 0]
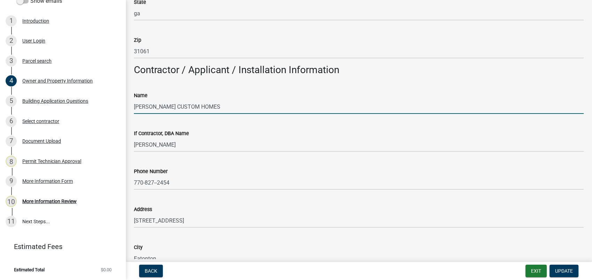
drag, startPoint x: 184, startPoint y: 106, endPoint x: 130, endPoint y: 104, distance: 54.1
click at [132, 104] on div "Name [PERSON_NAME] CUSTOM HOMES" at bounding box center [359, 98] width 460 height 32
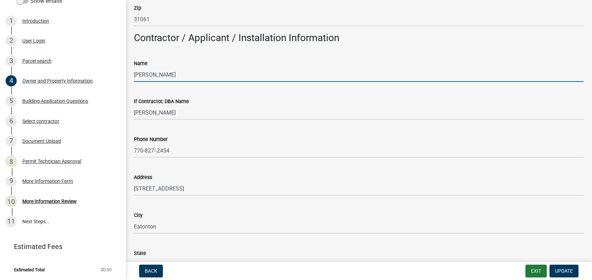
scroll to position [581, 0]
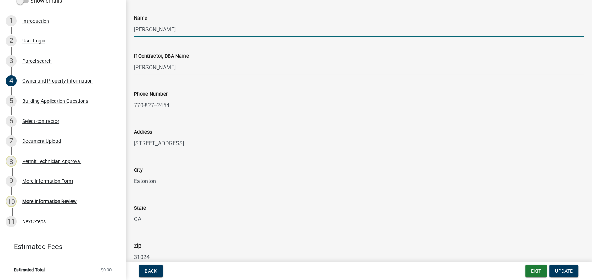
type input "[PERSON_NAME]"
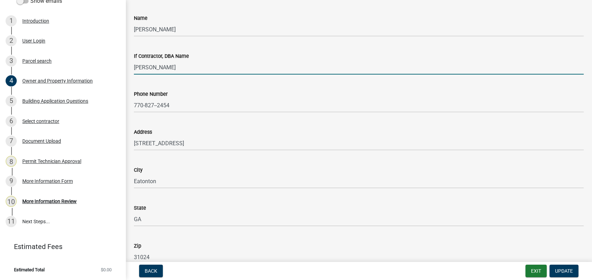
drag, startPoint x: 175, startPoint y: 68, endPoint x: 131, endPoint y: 70, distance: 44.3
click at [131, 70] on div "If Contractor, DBA Name [PERSON_NAME]" at bounding box center [359, 58] width 460 height 32
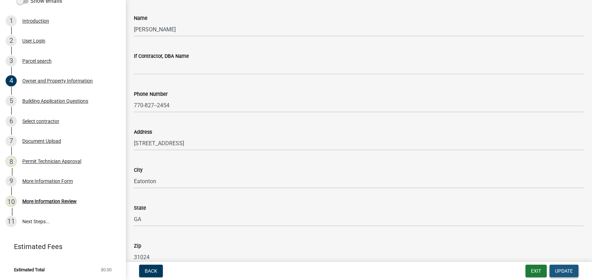
click at [558, 272] on span "Update" at bounding box center [564, 271] width 18 height 6
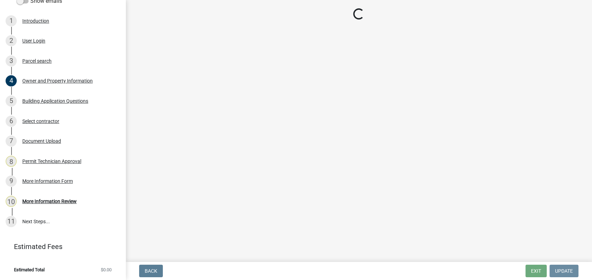
scroll to position [0, 0]
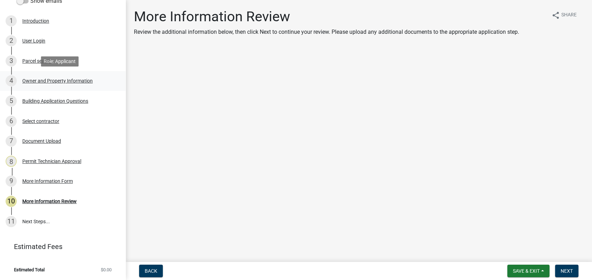
click at [74, 79] on div "Owner and Property Information" at bounding box center [57, 80] width 70 height 5
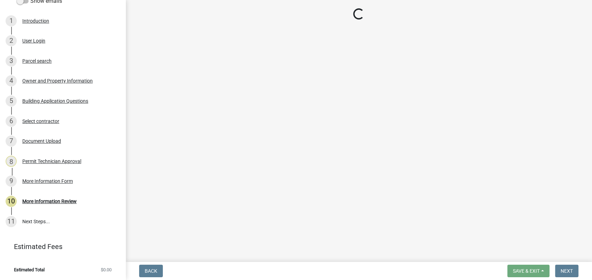
select select "a4366e26-0f82-401b-a682-956e4112ff86"
select select "83394b22-4a11-496c-8e5c-75ade2e72faf"
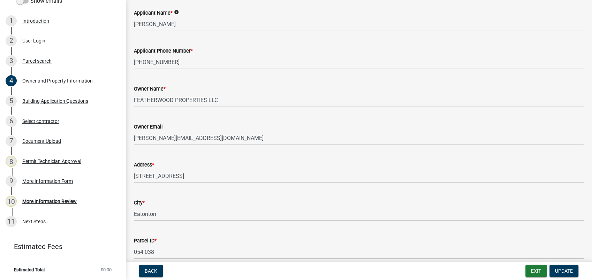
scroll to position [39, 0]
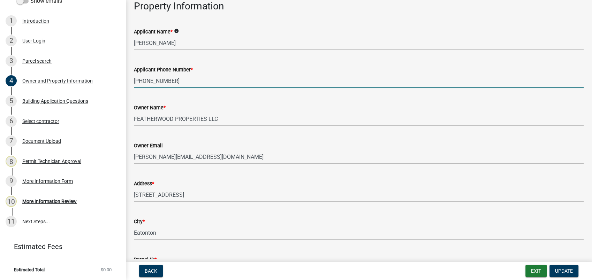
drag, startPoint x: 176, startPoint y: 81, endPoint x: 131, endPoint y: 79, distance: 44.7
click at [131, 79] on div "Applicant Phone Number * 770-827-2454" at bounding box center [359, 72] width 460 height 32
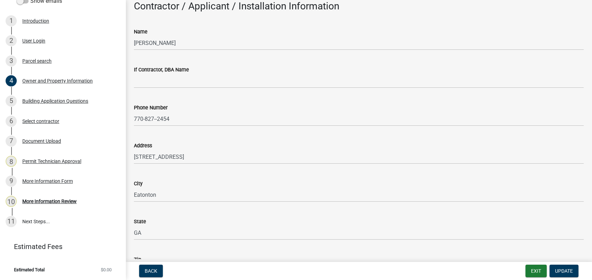
scroll to position [581, 0]
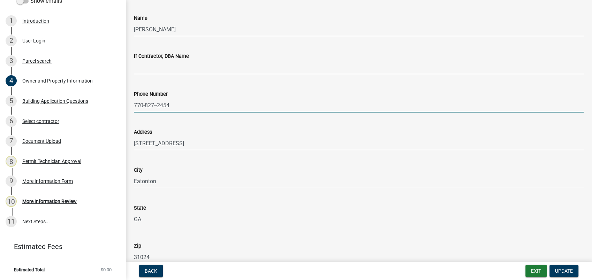
paste input "770-827-2454"
click at [170, 107] on input "770-827--2454770-827-2454" at bounding box center [359, 105] width 450 height 14
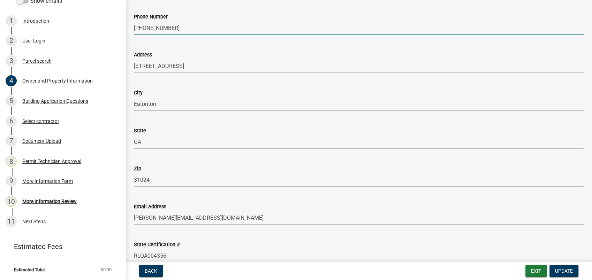
scroll to position [697, 0]
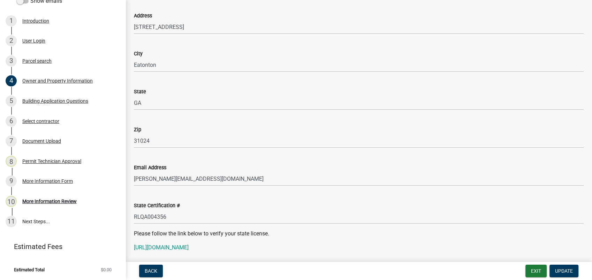
type input "770-827-2454"
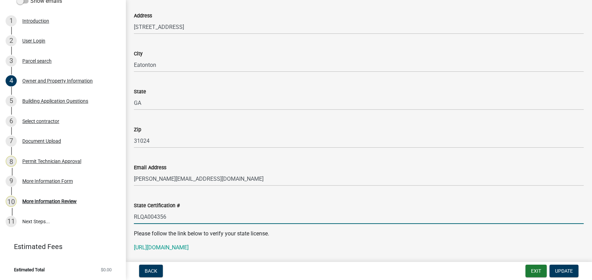
drag, startPoint x: 171, startPoint y: 218, endPoint x: 130, endPoint y: 216, distance: 41.2
click at [130, 216] on div "State Certification # RLQA004356" at bounding box center [359, 208] width 460 height 32
click at [170, 249] on link "[URL][DOMAIN_NAME]" at bounding box center [161, 247] width 55 height 7
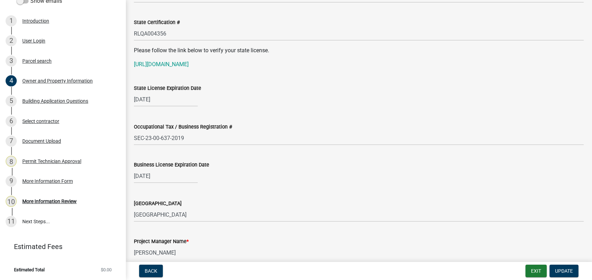
scroll to position [891, 0]
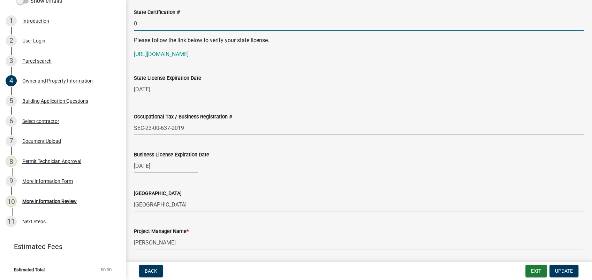
type input "0"
click at [154, 90] on div "06/30/2026" at bounding box center [166, 89] width 64 height 14
select select "6"
select select "2026"
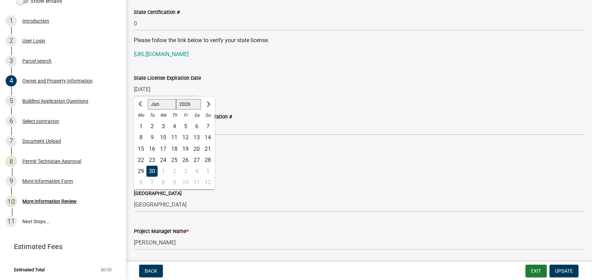
click at [303, 57] on p "https://verify.sos.ga.gov/verification/" at bounding box center [359, 54] width 450 height 8
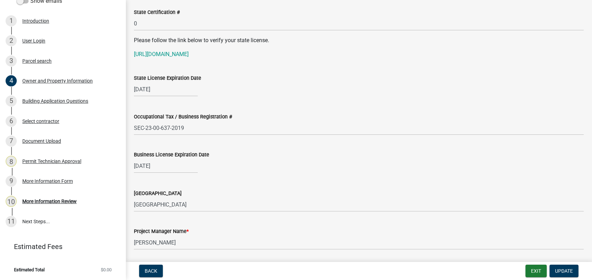
click at [284, 105] on div "Occupational Tax / Business Registration # SEC-23-00-637-2019" at bounding box center [359, 119] width 450 height 32
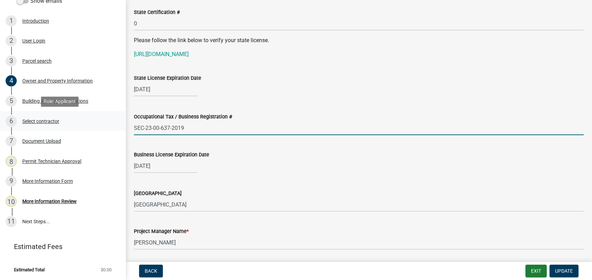
drag, startPoint x: 186, startPoint y: 130, endPoint x: 106, endPoint y: 129, distance: 80.2
click at [106, 129] on div "Residential Building Permit 2025-BLDR-244 View Summary Notes Show emails 1 Intr…" at bounding box center [296, 140] width 592 height 280
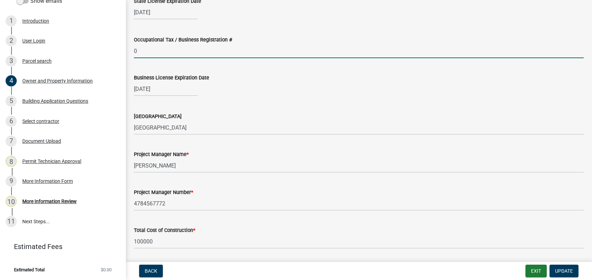
scroll to position [968, 0]
type input "0"
select select "2026"
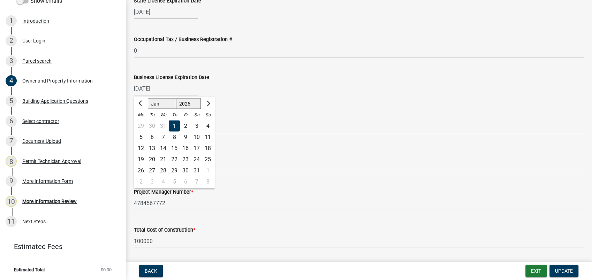
click at [170, 89] on input "01/01/2026" at bounding box center [166, 89] width 64 height 14
click at [274, 107] on div "Issuing County GREENE COUNTY" at bounding box center [359, 118] width 450 height 32
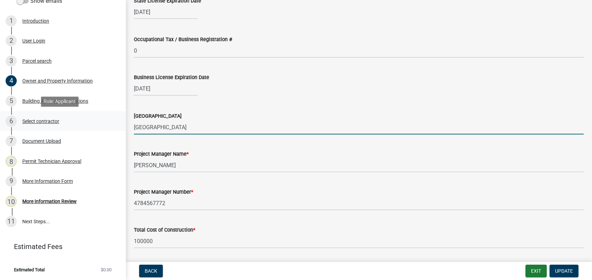
drag, startPoint x: 184, startPoint y: 126, endPoint x: 110, endPoint y: 126, distance: 73.9
click at [109, 124] on div "Residential Building Permit 2025-BLDR-244 View Summary Notes Show emails 1 Intr…" at bounding box center [296, 140] width 592 height 280
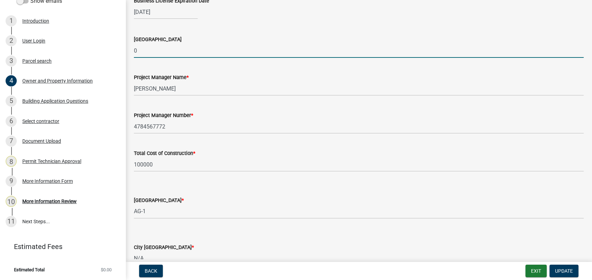
scroll to position [1085, 0]
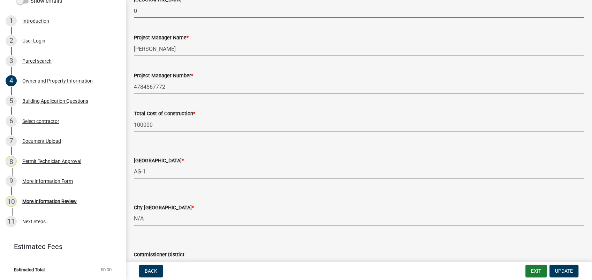
type input "0"
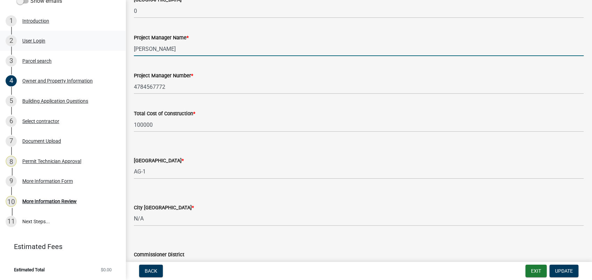
drag, startPoint x: 204, startPoint y: 47, endPoint x: 103, endPoint y: 47, distance: 100.8
click at [103, 47] on div "Residential Building Permit 2025-BLDR-244 View Summary Notes Show emails 1 Intr…" at bounding box center [296, 140] width 592 height 280
type input "John Pruitt"
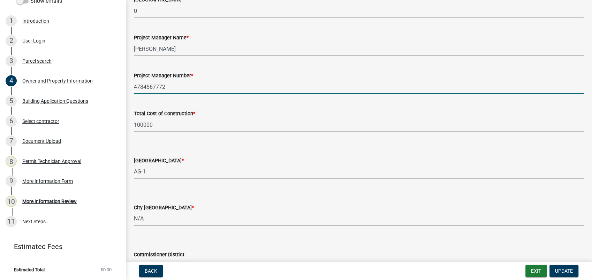
click at [196, 86] on input "4784567772" at bounding box center [359, 87] width 450 height 14
paste input "RLQA004356"
click at [202, 89] on input "4784567772RLQA004356" at bounding box center [359, 87] width 450 height 14
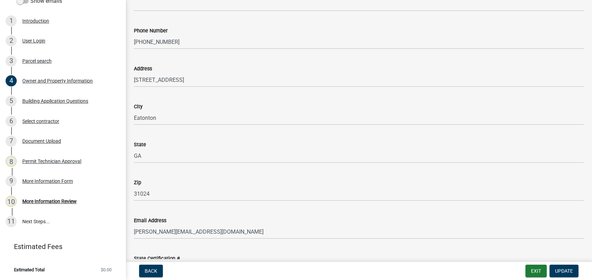
scroll to position [620, 0]
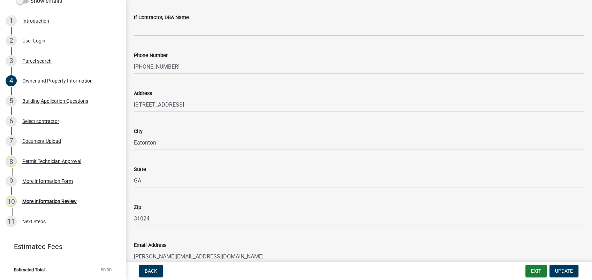
type input "4784567772RLQA004356"
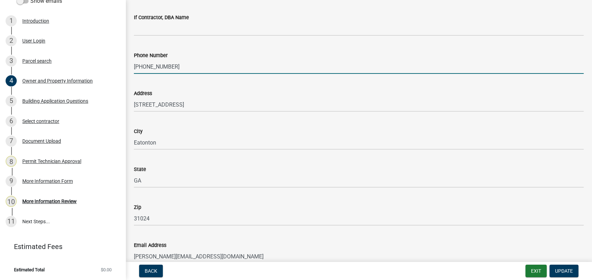
drag, startPoint x: 171, startPoint y: 66, endPoint x: 132, endPoint y: 65, distance: 38.7
click at [132, 65] on div "Phone Number 770-827-2454" at bounding box center [359, 57] width 460 height 32
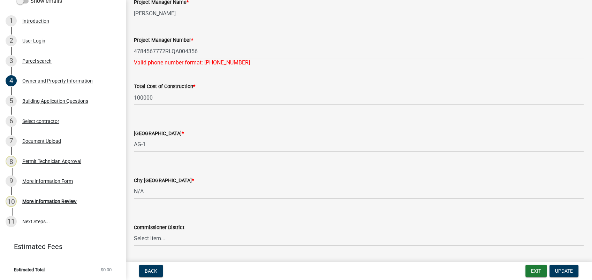
scroll to position [1123, 0]
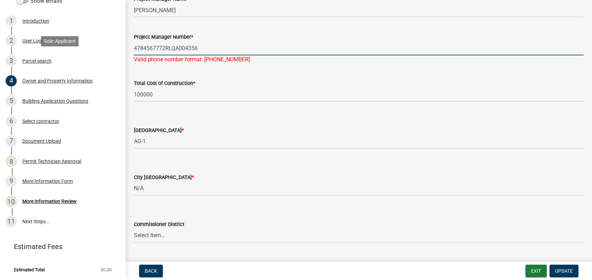
drag, startPoint x: 212, startPoint y: 52, endPoint x: 153, endPoint y: 85, distance: 67.7
click at [103, 53] on div "Residential Building Permit 2025-BLDR-244 View Summary Notes Show emails 1 Intr…" at bounding box center [296, 140] width 592 height 280
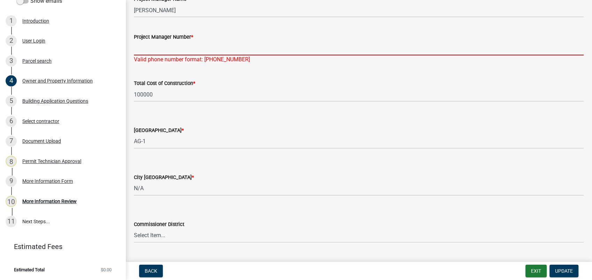
paste input "770-827-2454"
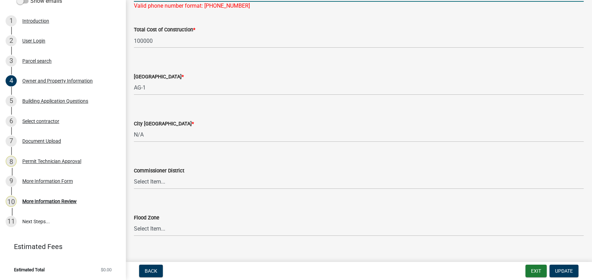
scroll to position [1187, 0]
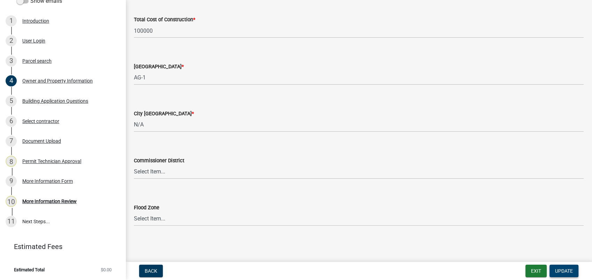
type input "770-827-2454"
click at [564, 272] on span "Update" at bounding box center [564, 271] width 18 height 6
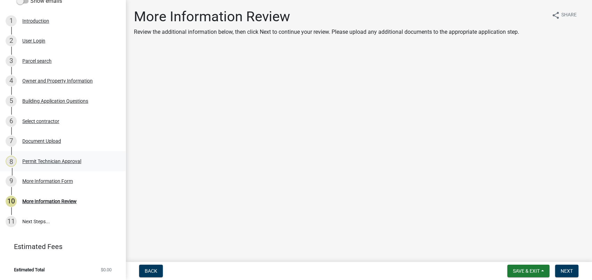
click at [56, 159] on div "Permit Technician Approval" at bounding box center [51, 161] width 59 height 5
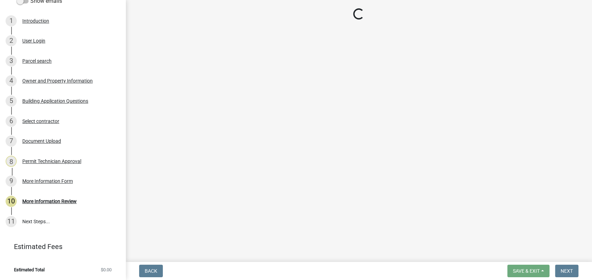
select select "a4366e26-0f82-401b-a682-956e4112ff86"
select select "83394b22-4a11-496c-8e5c-75ade2e72faf"
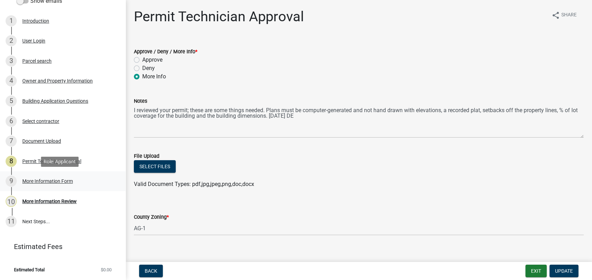
click at [53, 179] on div "More Information Form" at bounding box center [47, 181] width 51 height 5
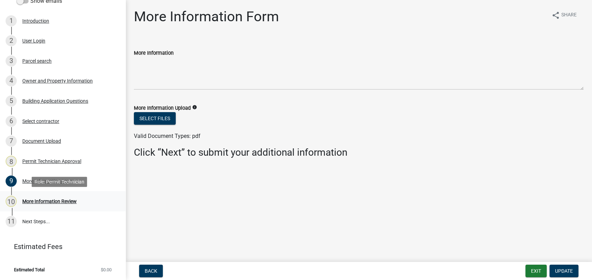
click at [54, 201] on div "More Information Review" at bounding box center [49, 201] width 54 height 5
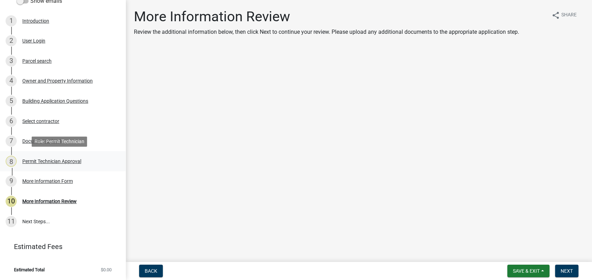
click at [45, 159] on div "Permit Technician Approval" at bounding box center [51, 161] width 59 height 5
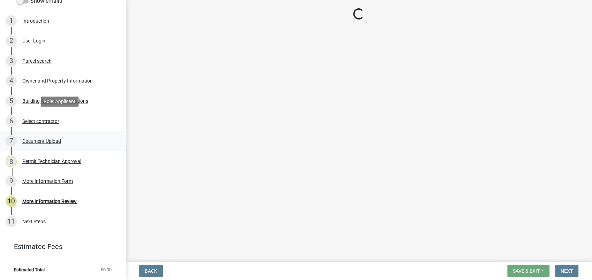
select select "a4366e26-0f82-401b-a682-956e4112ff86"
select select "83394b22-4a11-496c-8e5c-75ade2e72faf"
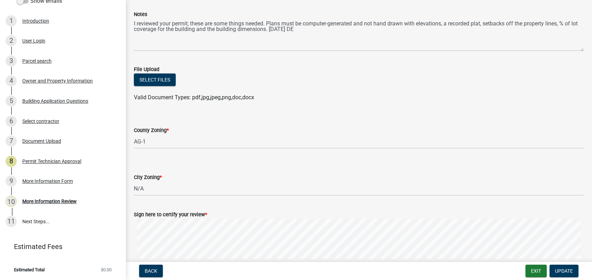
scroll to position [145, 0]
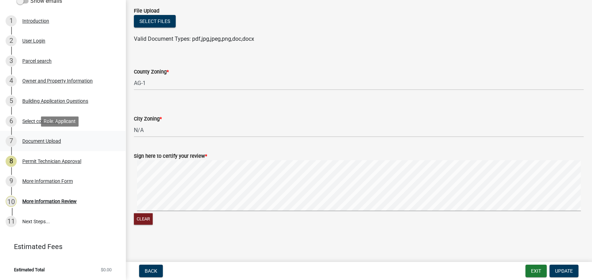
click at [44, 142] on div "Document Upload" at bounding box center [41, 141] width 39 height 5
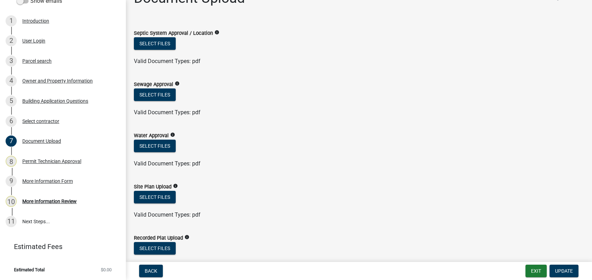
scroll to position [0, 0]
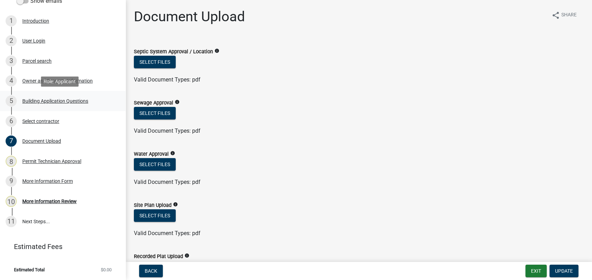
click at [52, 101] on div "Building Application Questions" at bounding box center [55, 101] width 66 height 5
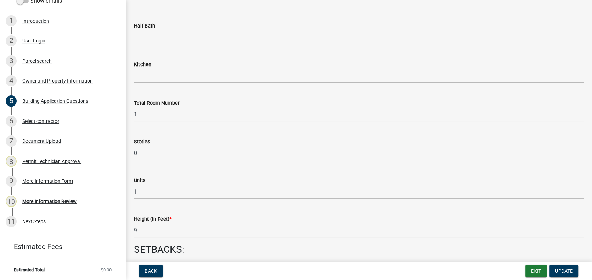
scroll to position [813, 0]
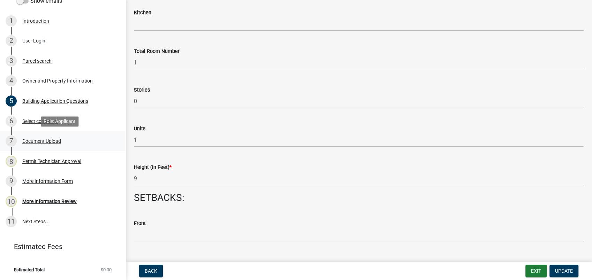
click at [50, 142] on div "Document Upload" at bounding box center [41, 141] width 39 height 5
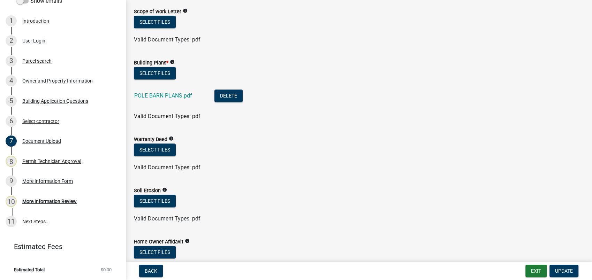
scroll to position [310, 0]
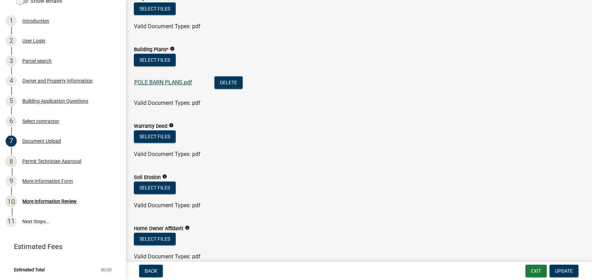
click at [153, 82] on link "POLE BARN PLANS.pdf" at bounding box center [163, 82] width 58 height 7
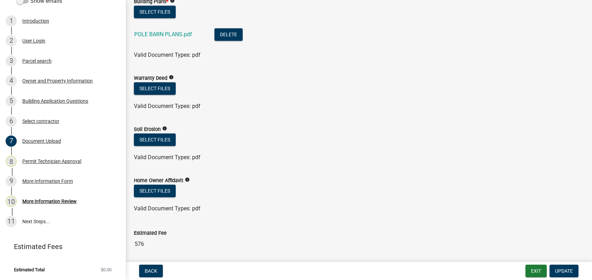
scroll to position [400, 0]
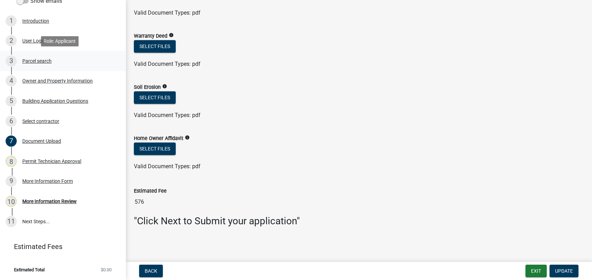
click at [40, 59] on div "Parcel search" at bounding box center [36, 61] width 29 height 5
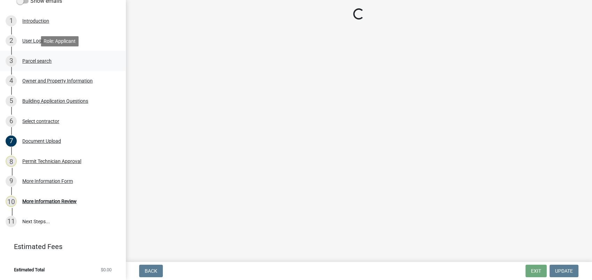
scroll to position [0, 0]
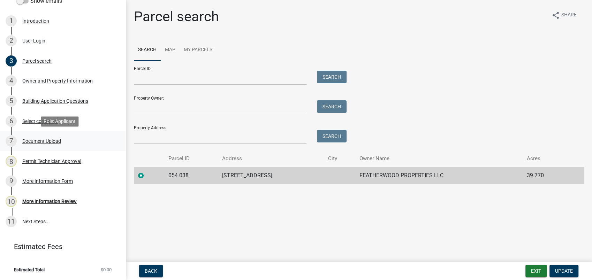
click at [55, 139] on div "Document Upload" at bounding box center [41, 141] width 39 height 5
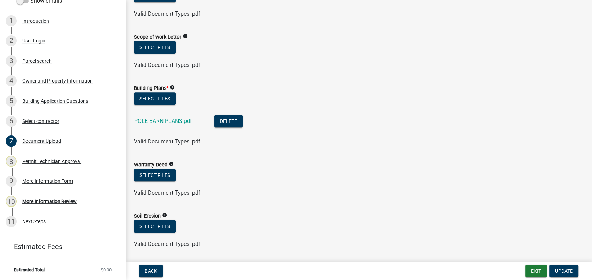
scroll to position [349, 0]
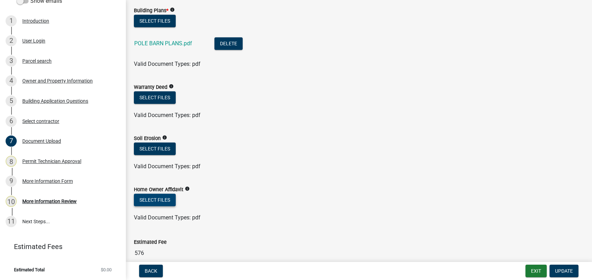
click at [152, 202] on button "Select files" at bounding box center [155, 200] width 42 height 13
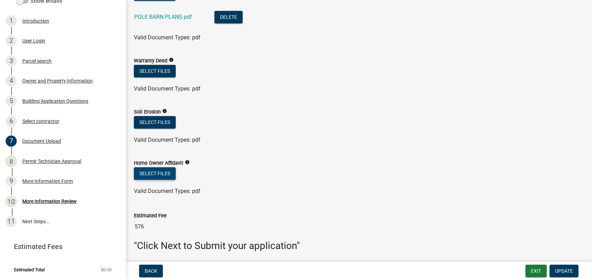
scroll to position [400, 0]
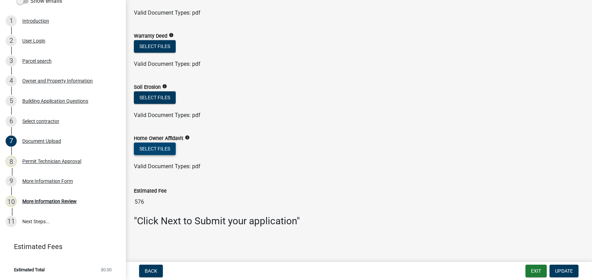
click at [157, 148] on button "Select files" at bounding box center [155, 149] width 42 height 13
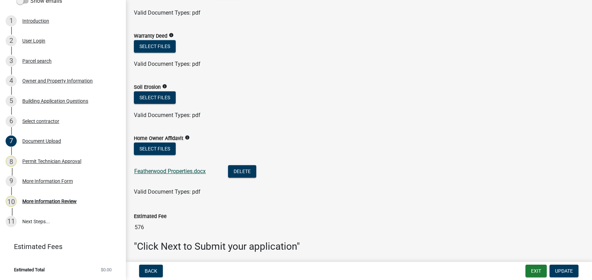
click at [154, 170] on link "Featherwood Properties.docx" at bounding box center [169, 171] width 71 height 7
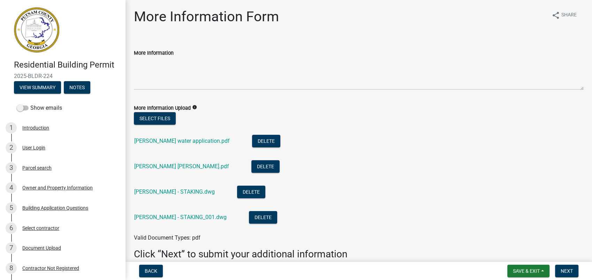
scroll to position [33, 0]
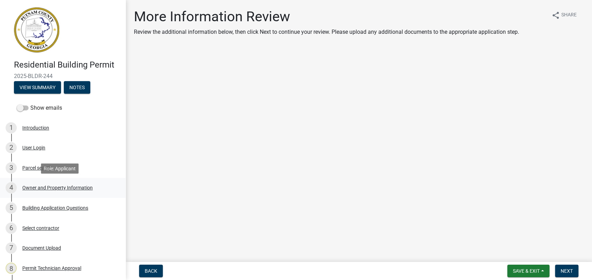
click at [48, 186] on div "Owner and Property Information" at bounding box center [57, 187] width 70 height 5
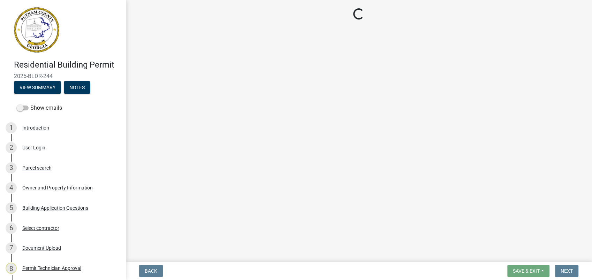
select select "a4366e26-0f82-401b-a682-956e4112ff86"
select select "83394b22-4a11-496c-8e5c-75ade2e72faf"
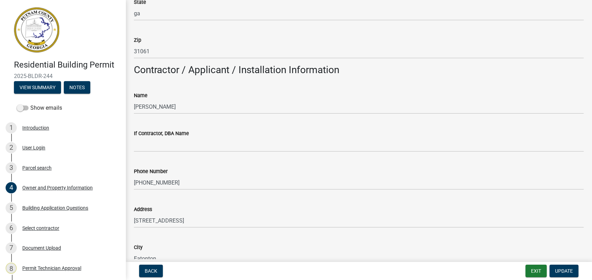
scroll to position [542, 0]
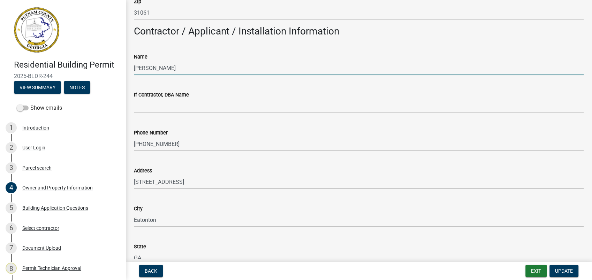
click at [196, 72] on input "John Pruitt" at bounding box center [359, 68] width 450 height 14
click at [159, 68] on input "John Pruitt Homeowner" at bounding box center [359, 68] width 450 height 14
click at [164, 68] on input "John Pruitt Homeowner" at bounding box center [359, 68] width 450 height 14
click at [162, 68] on input "John Pruitt Homeowner" at bounding box center [359, 68] width 450 height 14
click at [159, 68] on input "John Pruitt Homeowner" at bounding box center [359, 68] width 450 height 14
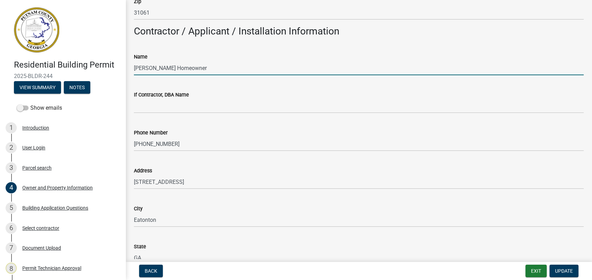
click at [161, 68] on input "John Pruitt Homeowner" at bounding box center [359, 68] width 450 height 14
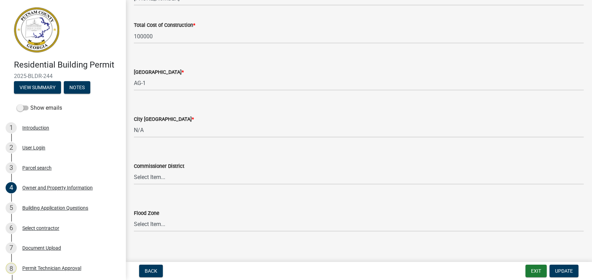
scroll to position [1179, 0]
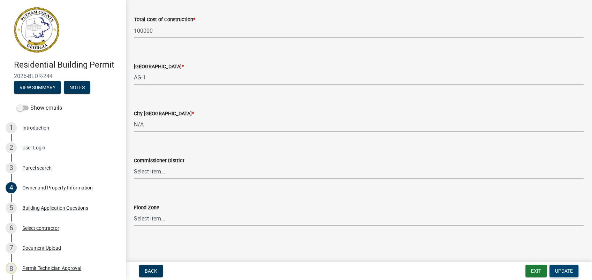
type input "John Pruitt- Homeowner"
click at [572, 271] on span "Update" at bounding box center [564, 271] width 18 height 6
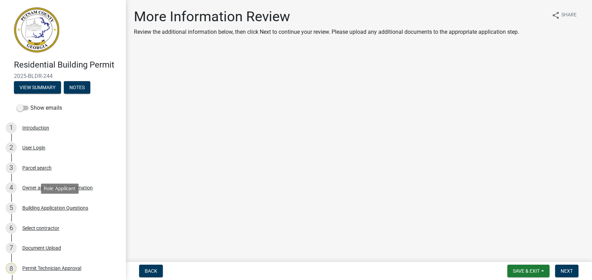
click at [73, 209] on div "Building Application Questions" at bounding box center [55, 208] width 66 height 5
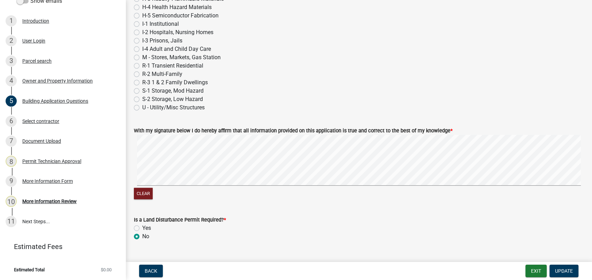
scroll to position [2935, 0]
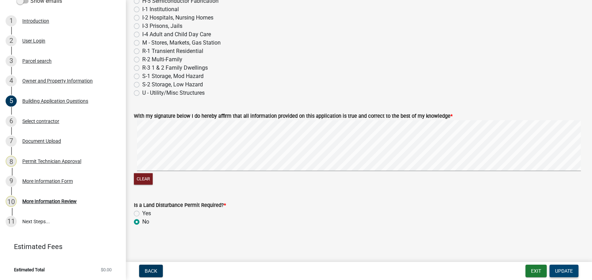
click at [561, 273] on span "Update" at bounding box center [564, 271] width 18 height 6
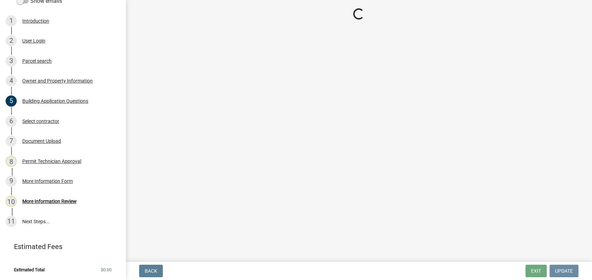
scroll to position [0, 0]
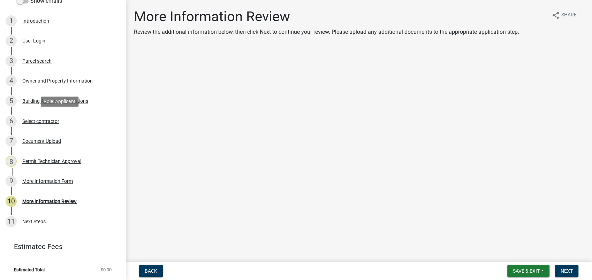
click at [52, 122] on div "Select contractor" at bounding box center [40, 121] width 37 height 5
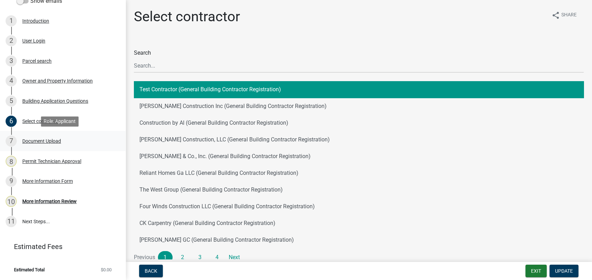
click at [47, 141] on div "Document Upload" at bounding box center [41, 141] width 39 height 5
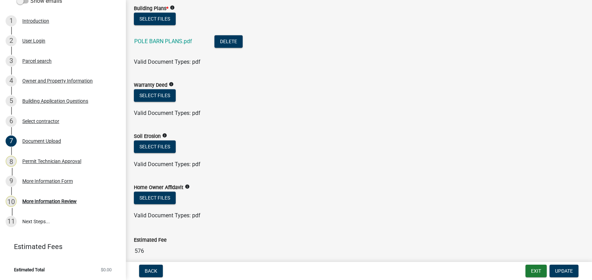
scroll to position [400, 0]
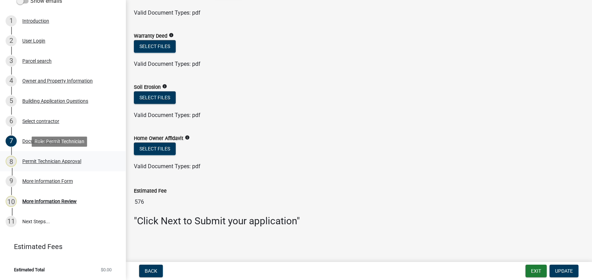
click at [51, 159] on div "Permit Technician Approval" at bounding box center [51, 161] width 59 height 5
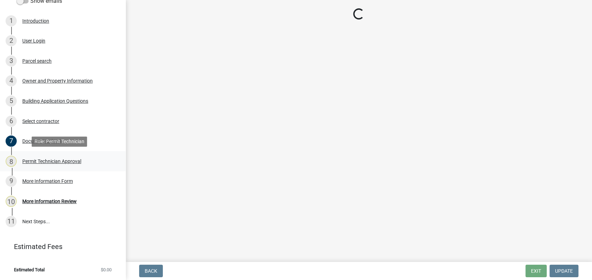
scroll to position [0, 0]
select select "a4366e26-0f82-401b-a682-956e4112ff86"
select select "83394b22-4a11-496c-8e5c-75ade2e72faf"
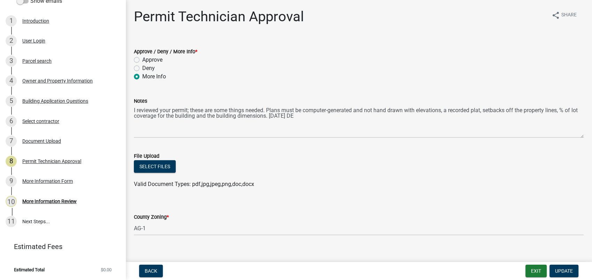
drag, startPoint x: 132, startPoint y: 108, endPoint x: 222, endPoint y: 154, distance: 100.7
click at [293, 120] on div "Notes I reviewed your permit; these are some things needed. Plans must be compu…" at bounding box center [359, 112] width 460 height 51
drag, startPoint x: 134, startPoint y: 108, endPoint x: 139, endPoint y: 109, distance: 6.0
click at [139, 109] on div "Notes I reviewed your permit; these are some things needed. Plans must be compu…" at bounding box center [359, 112] width 460 height 51
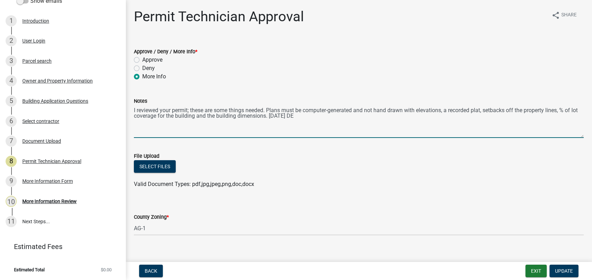
click at [136, 112] on textarea "I reviewed your permit; these are some things needed. Plans must be computer-ge…" at bounding box center [359, 121] width 450 height 33
drag, startPoint x: 136, startPoint y: 110, endPoint x: 577, endPoint y: 120, distance: 441.1
click at [577, 120] on textarea "I reviewed your permit; these are some things needed. Plans must be computer-ge…" at bounding box center [359, 121] width 450 height 33
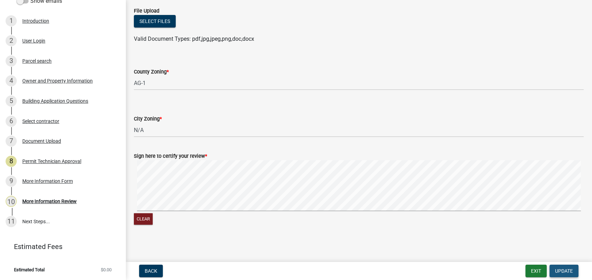
click at [563, 270] on span "Update" at bounding box center [564, 271] width 18 height 6
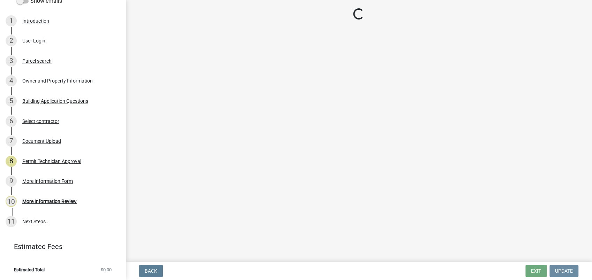
scroll to position [0, 0]
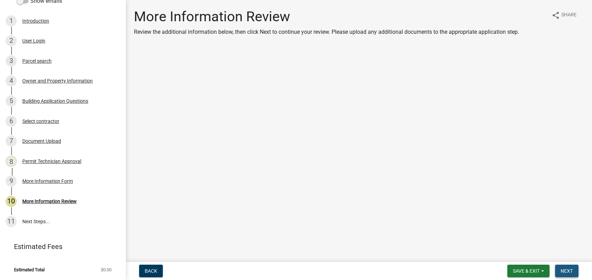
click at [564, 269] on span "Next" at bounding box center [567, 271] width 12 height 6
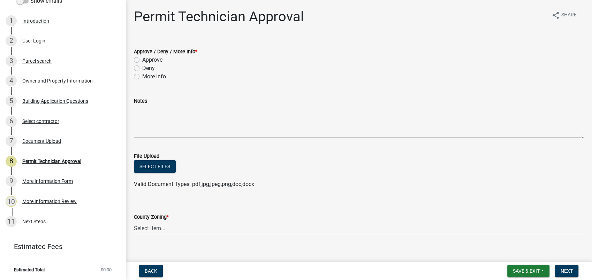
click at [142, 76] on label "More Info" at bounding box center [154, 77] width 24 height 8
click at [142, 76] on input "More Info" at bounding box center [144, 75] width 5 height 5
radio input "true"
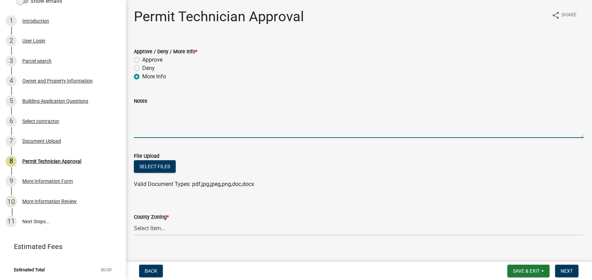
paste textarea "reviewed your permit; these are some things needed. Plans must be computer-gene…"
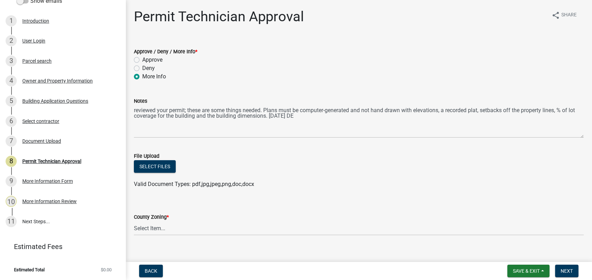
click at [134, 104] on div "Notes reviewed your permit; these are some things needed. Plans must be compute…" at bounding box center [359, 112] width 460 height 51
click at [131, 109] on div "Notes reviewed your permit; these are some things needed. Plans must be compute…" at bounding box center [359, 112] width 460 height 51
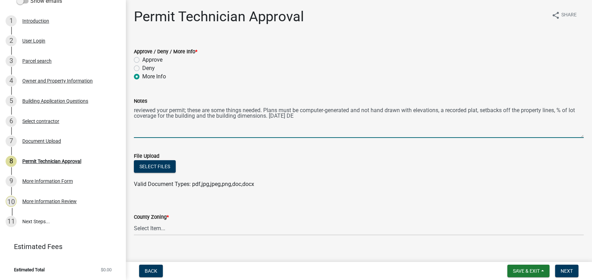
click at [136, 109] on textarea "reviewed your permit; these are some things needed. Plans must be computer-gene…" at bounding box center [359, 121] width 450 height 33
click at [289, 117] on textarea "I reviewed your permit; these are some things needed. Plans must be computer-ge…" at bounding box center [359, 121] width 450 height 33
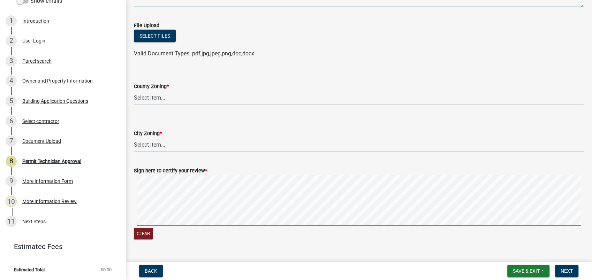
scroll to position [145, 0]
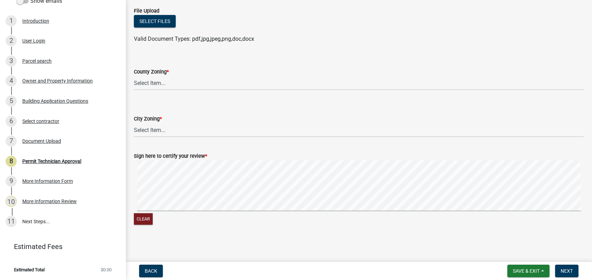
type textarea "I reviewed your permit; these are some things needed. Plans must be computer-ge…"
click at [153, 82] on select "Select Item... AG-1 R-1R R-1 R-2 MHP RM-1 RM-3 C-1 C-2 I-M PUD N/A" at bounding box center [359, 83] width 450 height 14
click at [134, 76] on select "Select Item... AG-1 R-1R R-1 R-2 MHP RM-1 RM-3 C-1 C-2 I-M PUD N/A" at bounding box center [359, 83] width 450 height 14
select select "a4366e26-0f82-401b-a682-956e4112ff86"
click at [152, 132] on select "Select Item... A-1 A-2 R-1 R-2 R-3 R-4 MHP C-1 C-2 I-1 I-2 DB FH H-P N/A" at bounding box center [359, 130] width 450 height 14
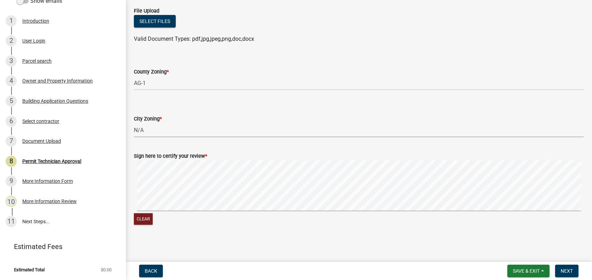
click at [134, 123] on select "Select Item... A-1 A-2 R-1 R-2 R-3 R-4 MHP C-1 C-2 I-1 I-2 DB FH H-P N/A" at bounding box center [359, 130] width 450 height 14
select select "83394b22-4a11-496c-8e5c-75ade2e72faf"
click at [284, 212] on signature-pad at bounding box center [359, 186] width 450 height 53
click at [282, 213] on div "Clear" at bounding box center [359, 193] width 450 height 66
click at [349, 204] on form "Sign here to certify your review * Clear" at bounding box center [359, 185] width 450 height 83
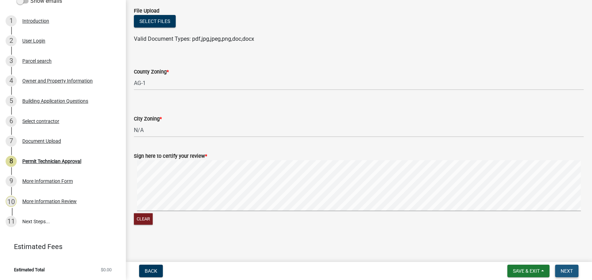
click at [570, 268] on span "Next" at bounding box center [567, 271] width 12 height 6
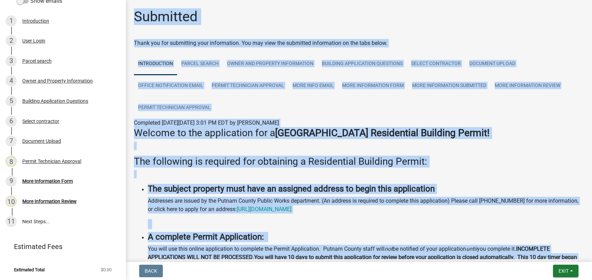
click at [538, 136] on h3 "Welcome to the application for a Putnam County Residential Building Permit!" at bounding box center [359, 133] width 450 height 12
click at [443, 224] on h4 at bounding box center [366, 224] width 436 height 10
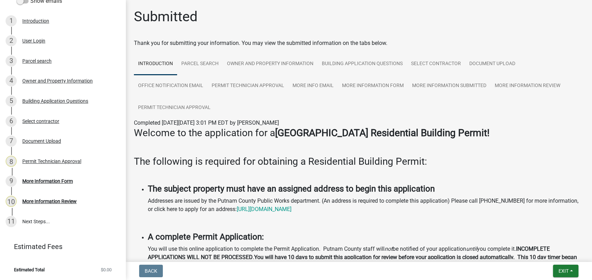
click at [580, 272] on form "Exit Save Save & Exit" at bounding box center [565, 271] width 31 height 13
click at [566, 272] on span "Exit" at bounding box center [564, 271] width 10 height 6
click at [544, 249] on button "Save & Exit" at bounding box center [551, 253] width 56 height 17
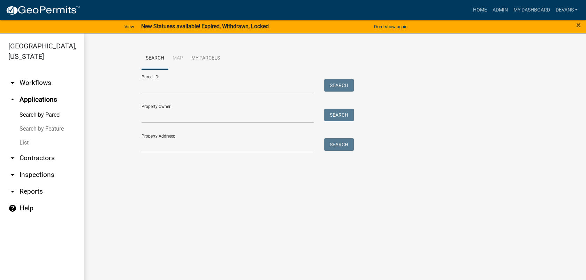
click at [576, 24] on div "×" at bounding box center [561, 27] width 49 height 15
click at [576, 24] on span "×" at bounding box center [578, 25] width 5 height 10
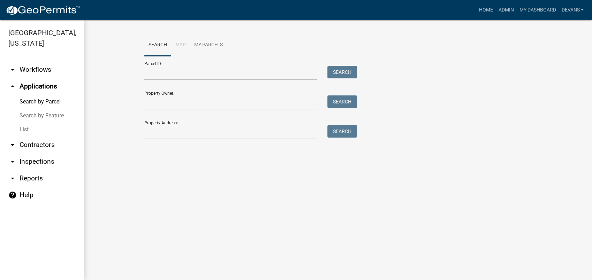
click at [29, 126] on link "List" at bounding box center [42, 130] width 84 height 14
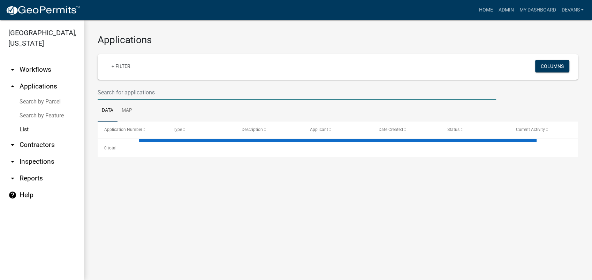
click at [109, 92] on input "text" at bounding box center [297, 92] width 398 height 14
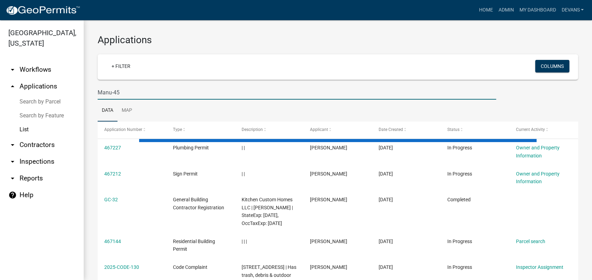
type input "Manu-45"
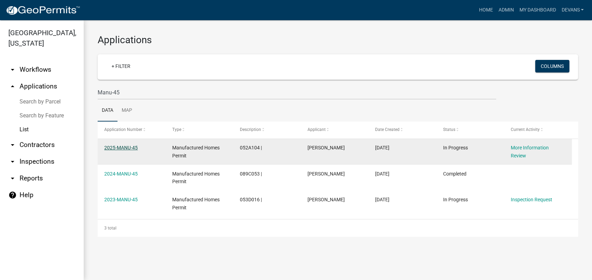
click at [113, 146] on link "2025-MANU-45" at bounding box center [120, 148] width 33 height 6
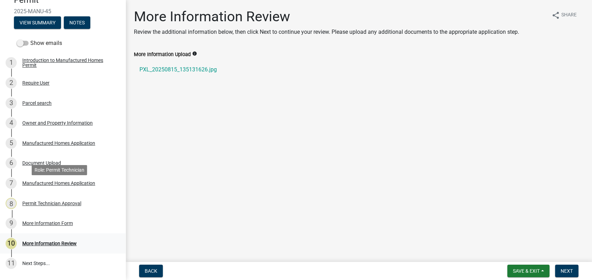
scroll to position [117, 0]
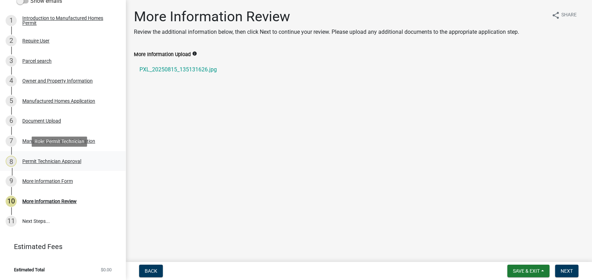
click at [56, 159] on div "Permit Technician Approval" at bounding box center [51, 161] width 59 height 5
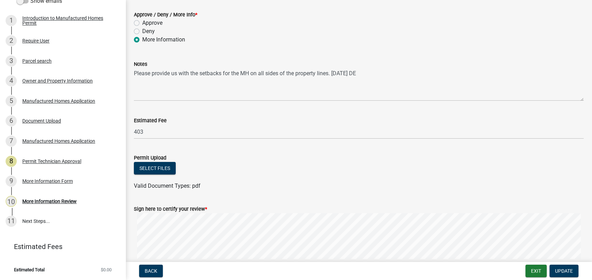
scroll to position [155, 0]
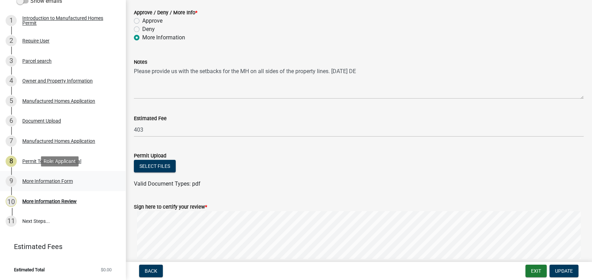
click at [47, 181] on div "More Information Form" at bounding box center [47, 181] width 51 height 5
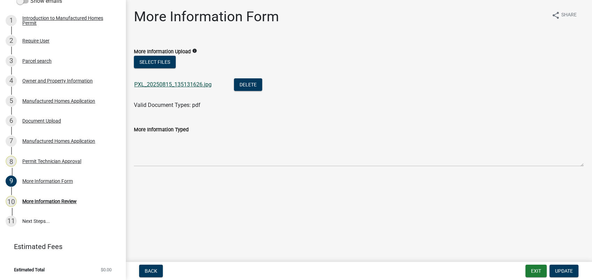
click at [181, 84] on link "PXL_20250815_135131626.jpg" at bounding box center [172, 84] width 77 height 7
click at [56, 97] on div "5 Manufactured Homes Application" at bounding box center [60, 101] width 109 height 11
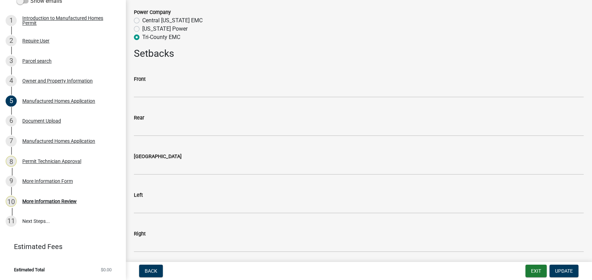
scroll to position [891, 0]
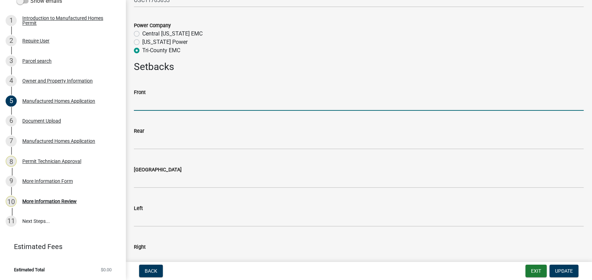
click at [153, 104] on input "text" at bounding box center [359, 104] width 450 height 14
type input "138.9"
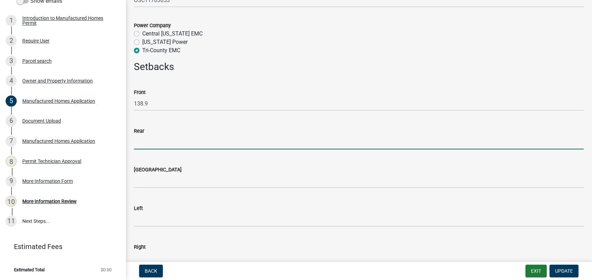
click at [167, 145] on input "text" at bounding box center [359, 142] width 450 height 14
type input "383.7"
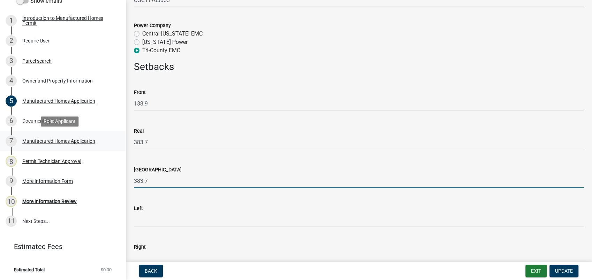
type input "383.7"
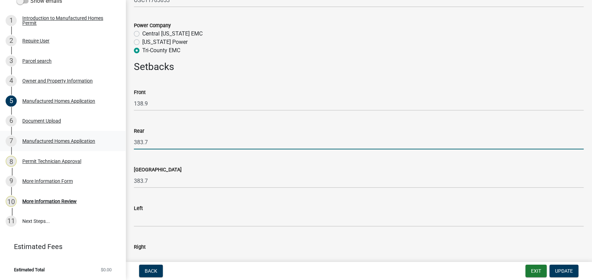
drag, startPoint x: 149, startPoint y: 141, endPoint x: 115, endPoint y: 139, distance: 34.5
click at [117, 141] on div "Manufactured Homes Permit 2025-MANU-45 View Summary Notes Show emails 1 Introdu…" at bounding box center [296, 140] width 592 height 280
type input "0"
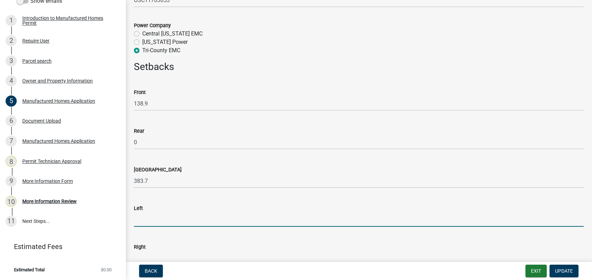
click at [153, 223] on input "text" at bounding box center [359, 220] width 450 height 14
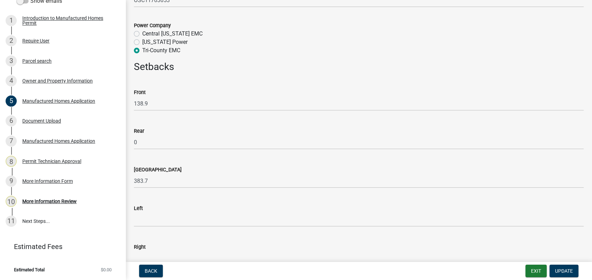
click at [365, 123] on div "Rear 0" at bounding box center [359, 133] width 450 height 32
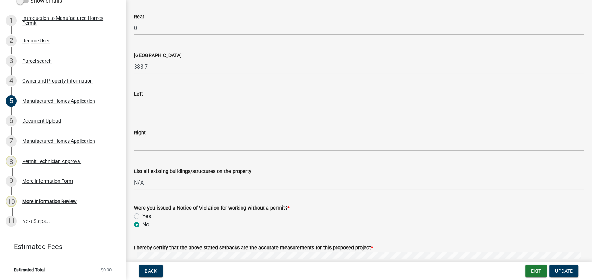
scroll to position [1046, 0]
